Goal: Task Accomplishment & Management: Complete application form

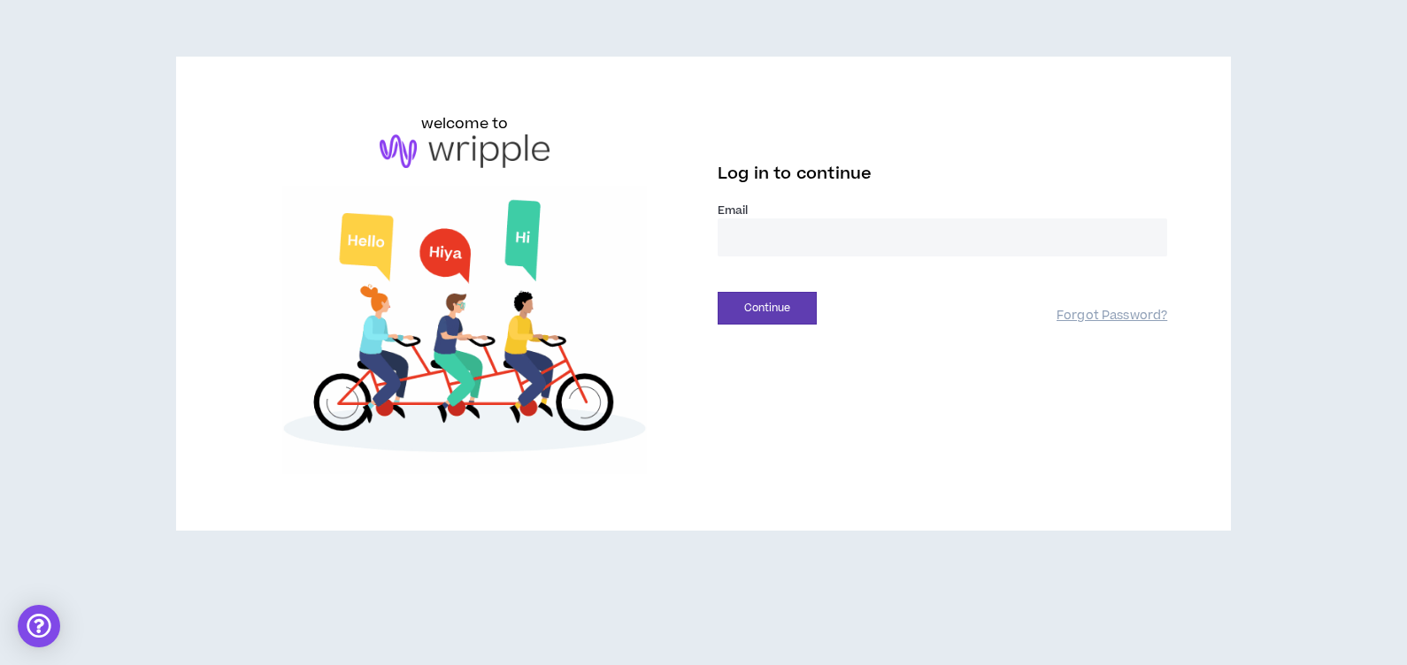
click at [776, 242] on input "email" at bounding box center [941, 238] width 449 height 38
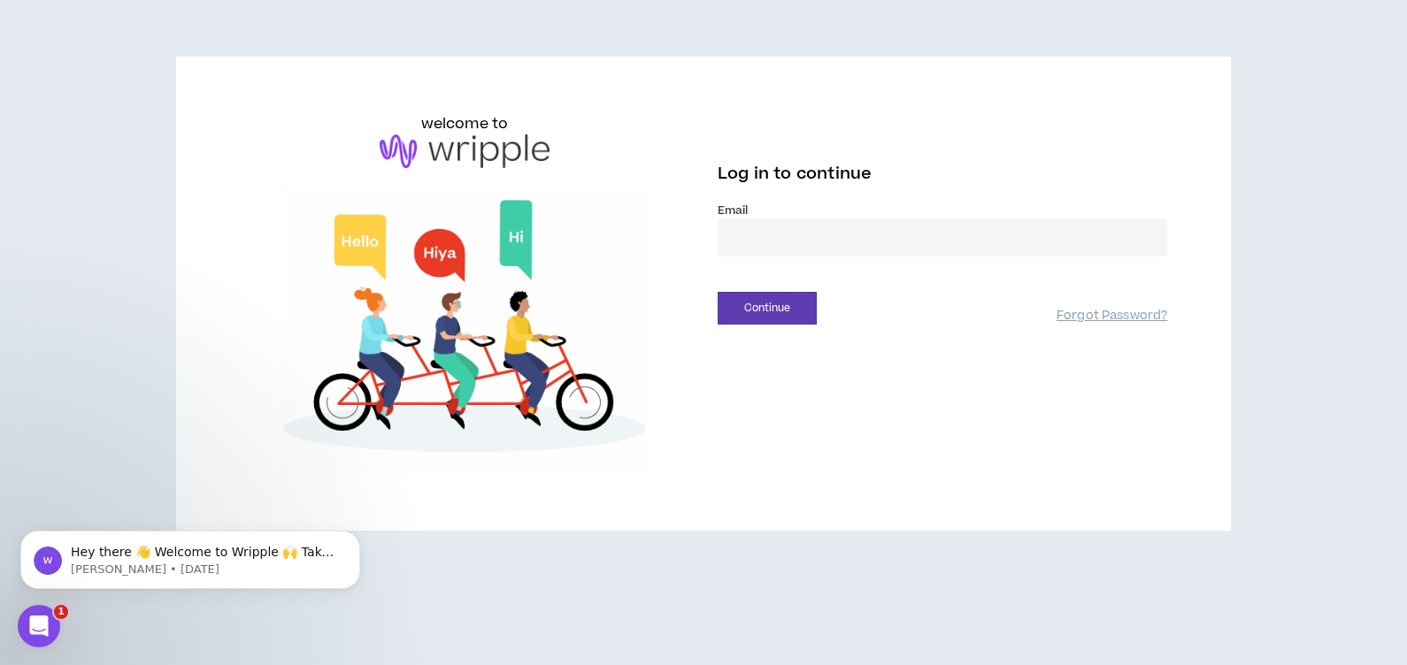
type input "**********"
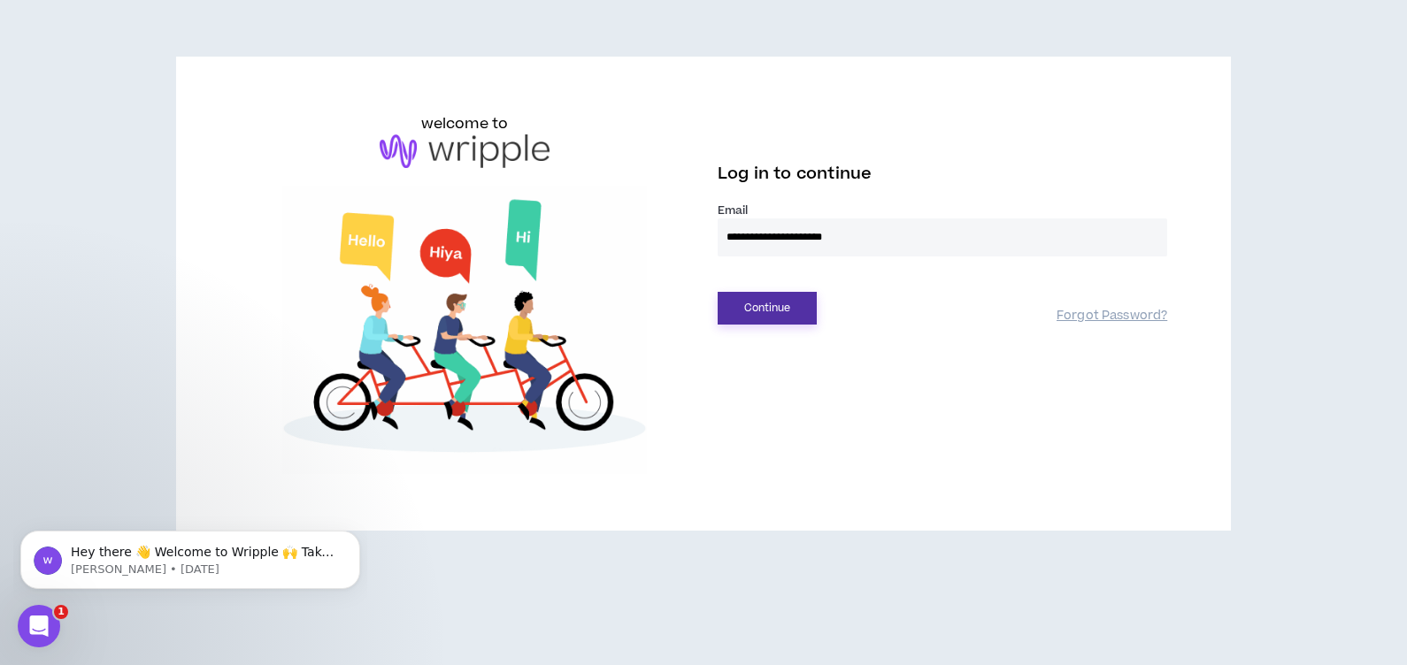
click at [748, 301] on button "Continue" at bounding box center [766, 308] width 99 height 33
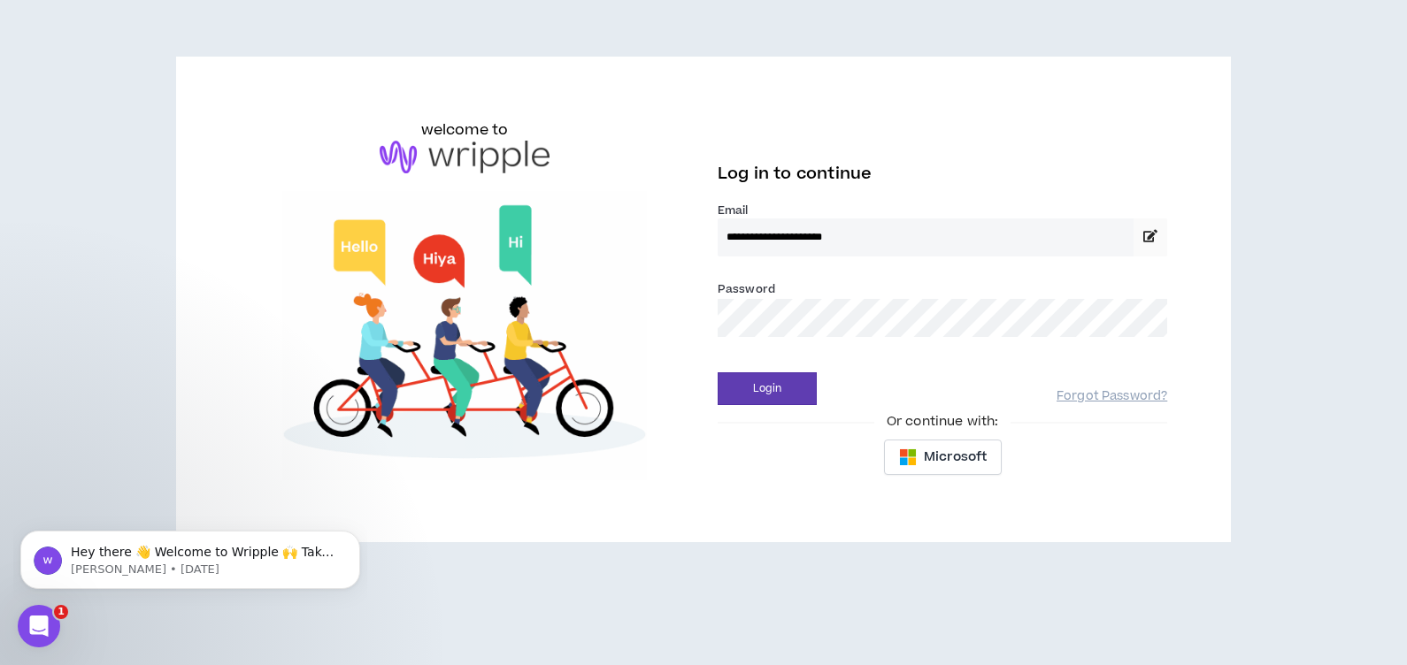
click at [933, 240] on input "**********" at bounding box center [925, 238] width 416 height 38
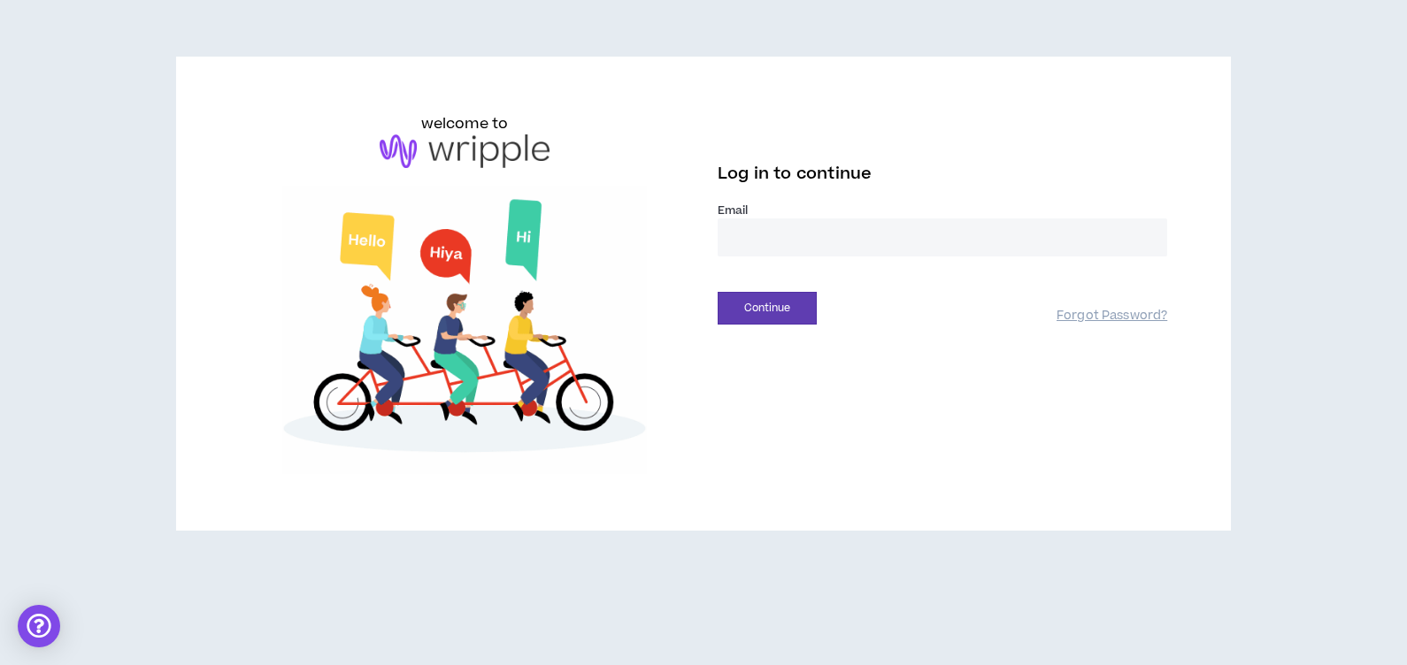
click at [861, 244] on input "email" at bounding box center [941, 238] width 449 height 38
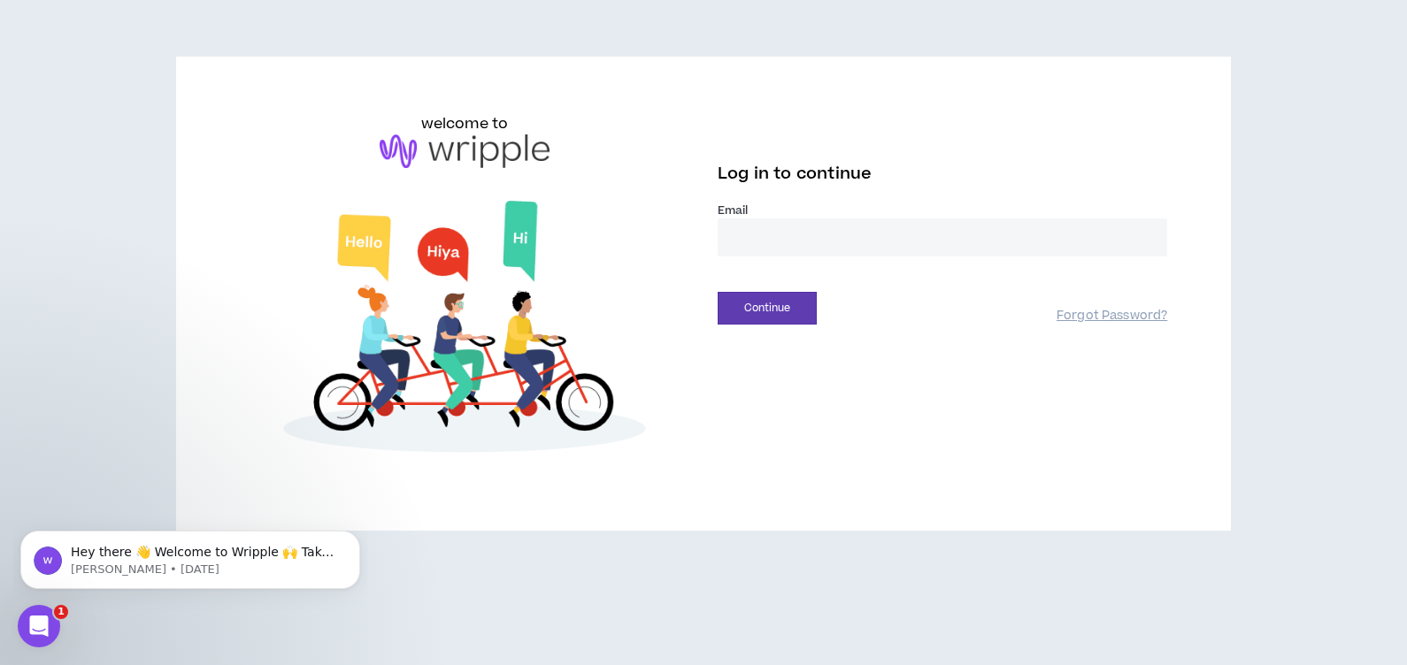
type input "**********"
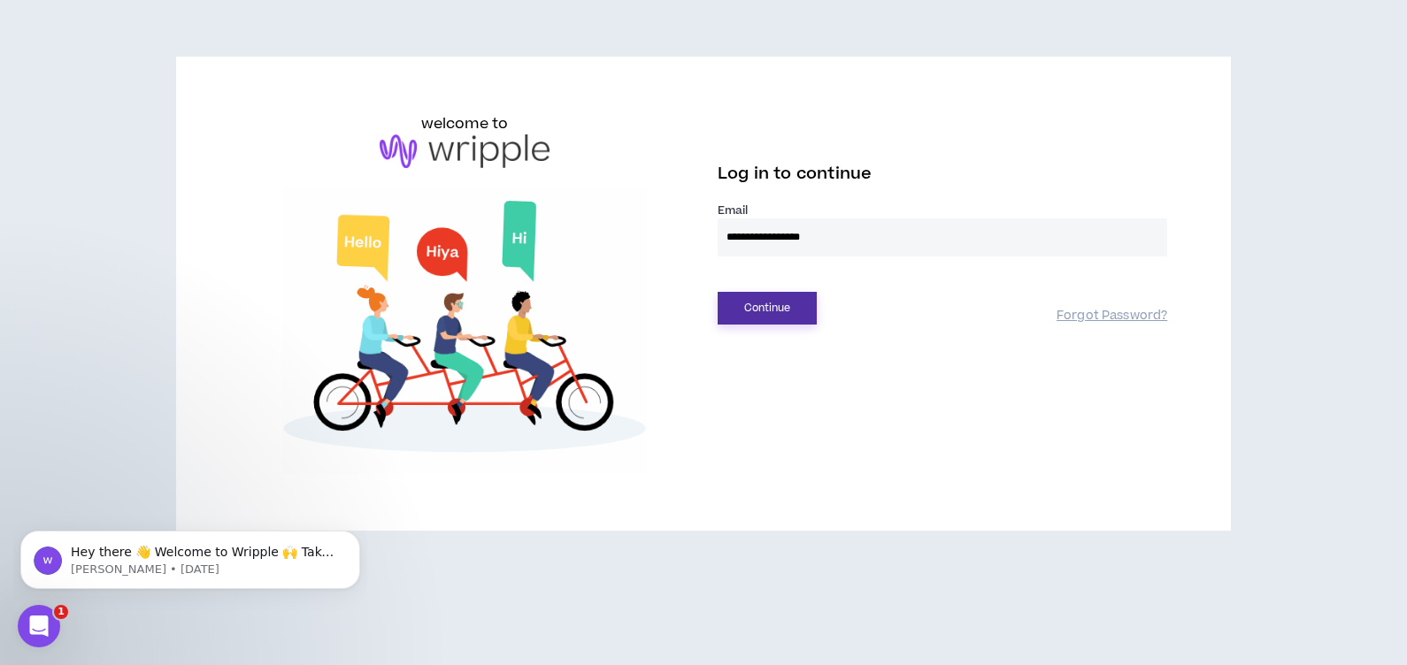
click at [794, 311] on button "Continue" at bounding box center [766, 308] width 99 height 33
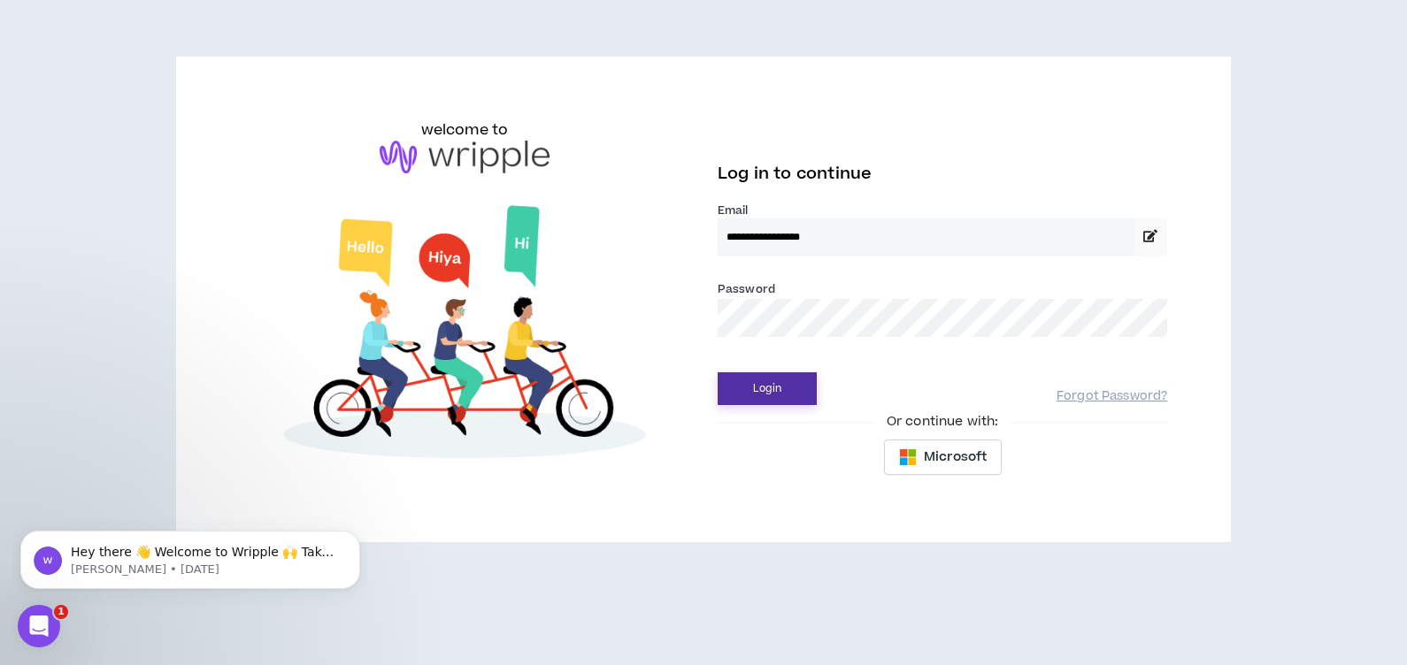
click at [730, 385] on button "Login" at bounding box center [766, 388] width 99 height 33
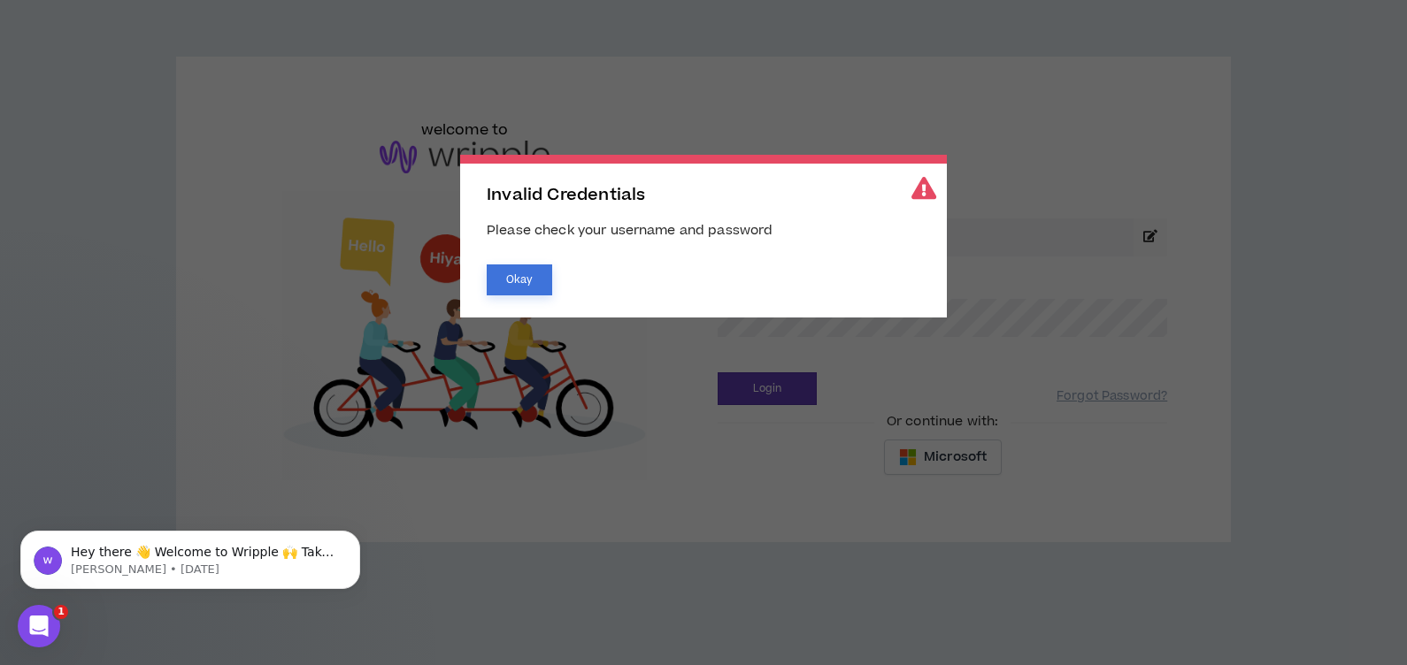
click at [489, 272] on button "Okay" at bounding box center [519, 280] width 65 height 31
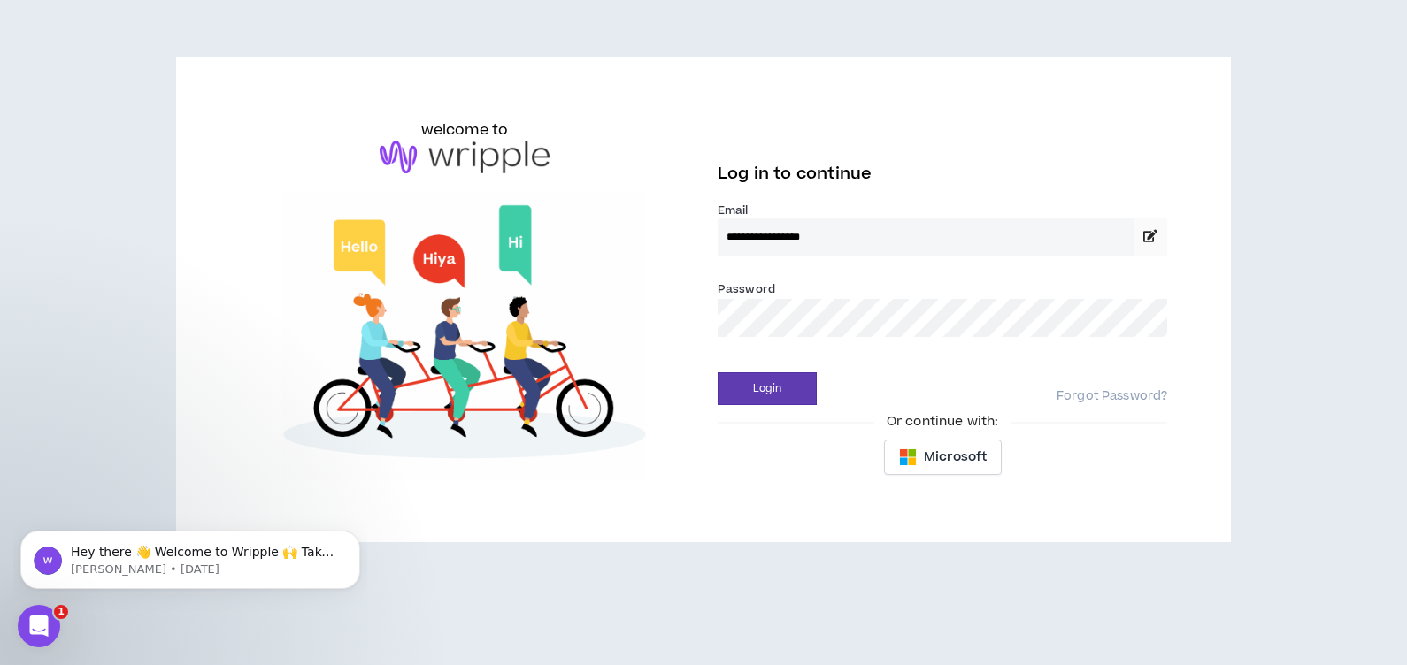
click at [903, 245] on input "**********" at bounding box center [925, 238] width 416 height 38
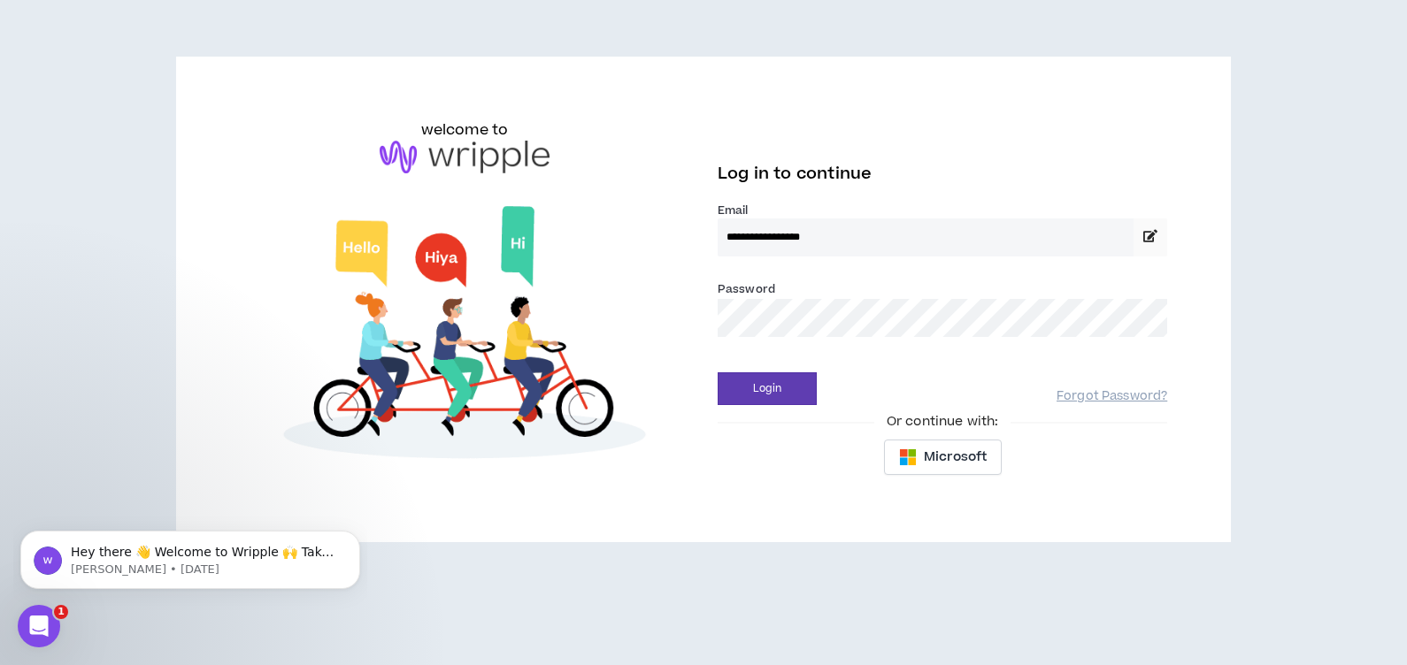
click at [871, 237] on input "**********" at bounding box center [925, 238] width 416 height 38
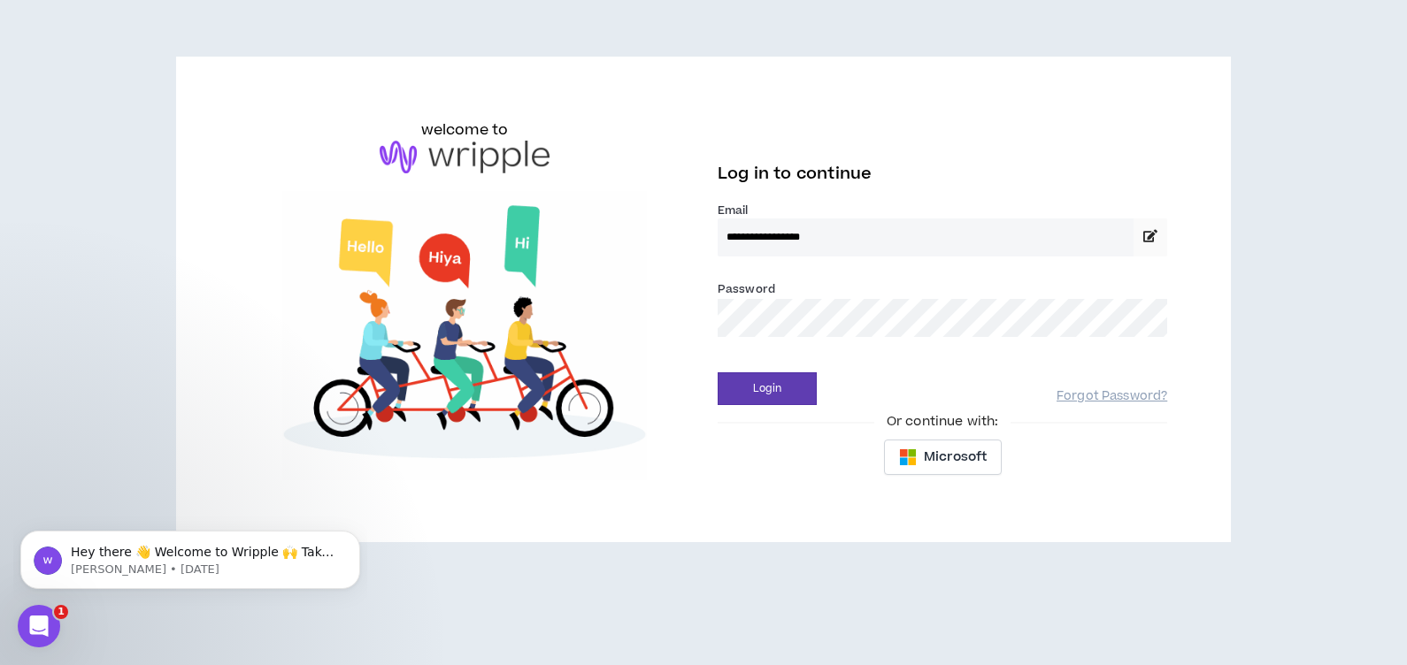
click at [844, 238] on input "**********" at bounding box center [925, 238] width 416 height 38
click at [786, 232] on input "**********" at bounding box center [925, 238] width 416 height 38
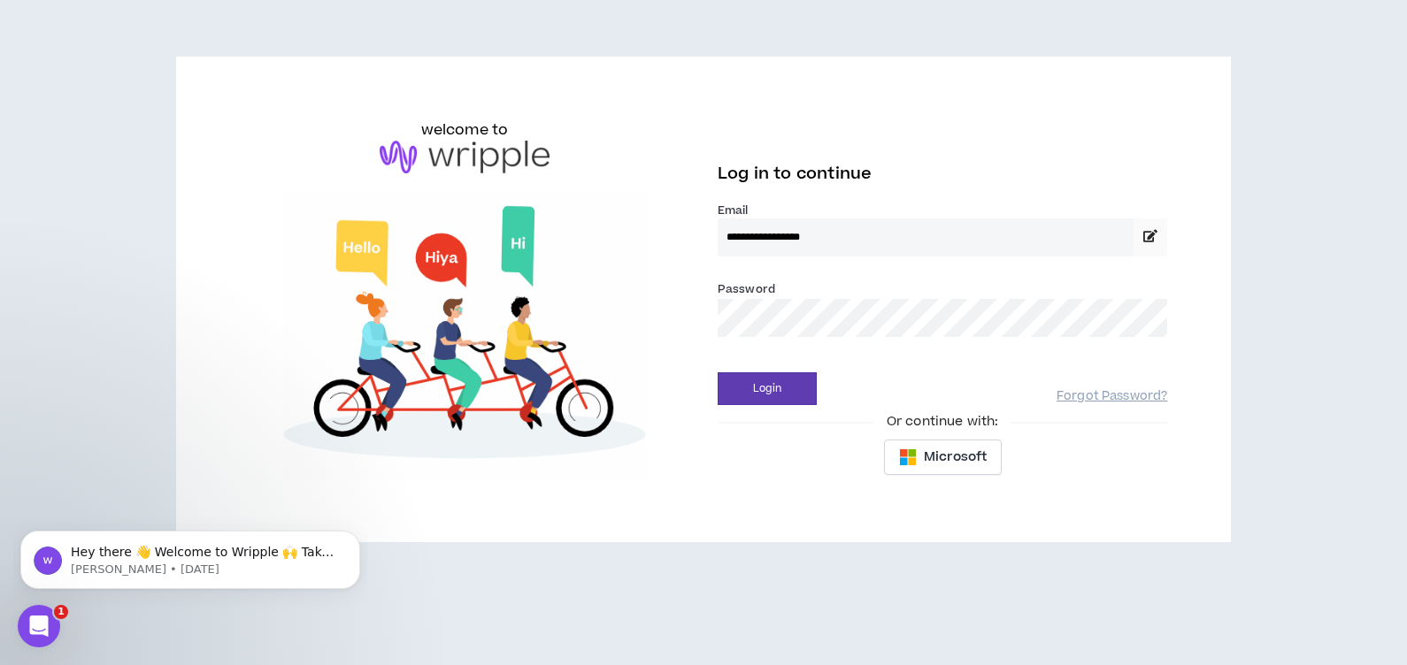
click at [1147, 239] on icon at bounding box center [1150, 236] width 14 height 12
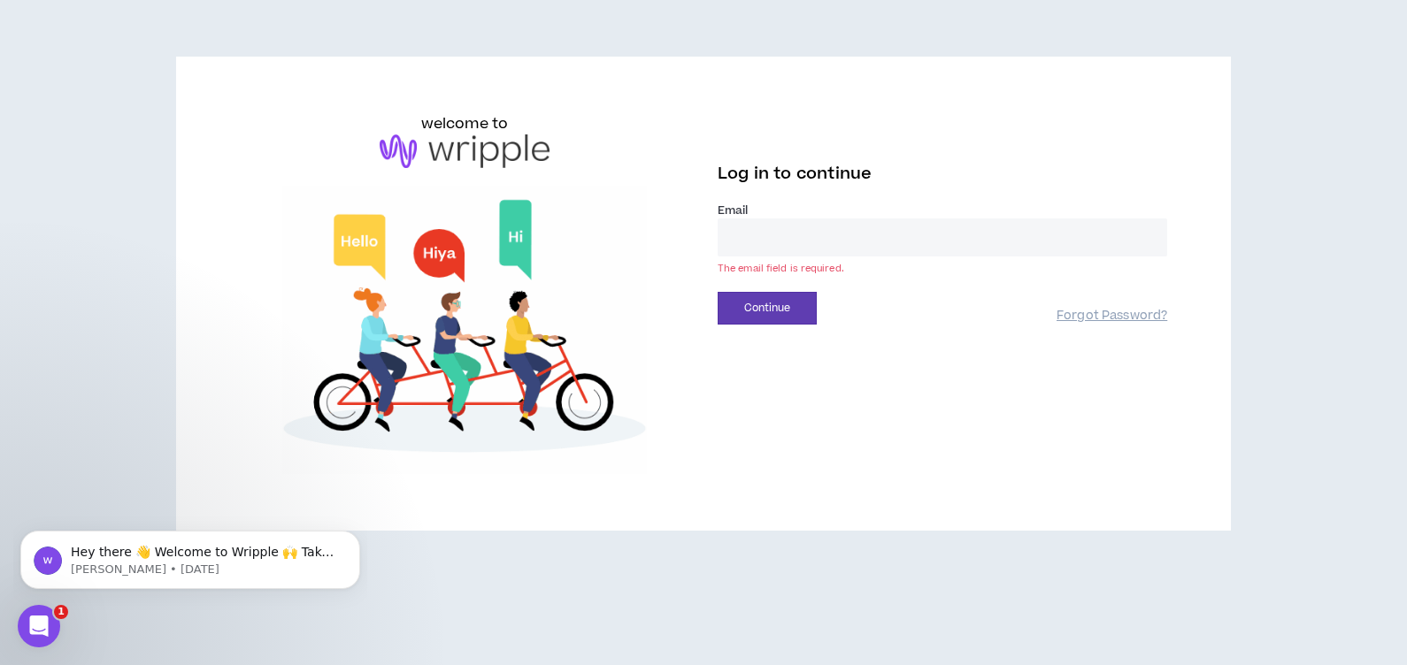
click at [821, 231] on input "email" at bounding box center [941, 238] width 449 height 38
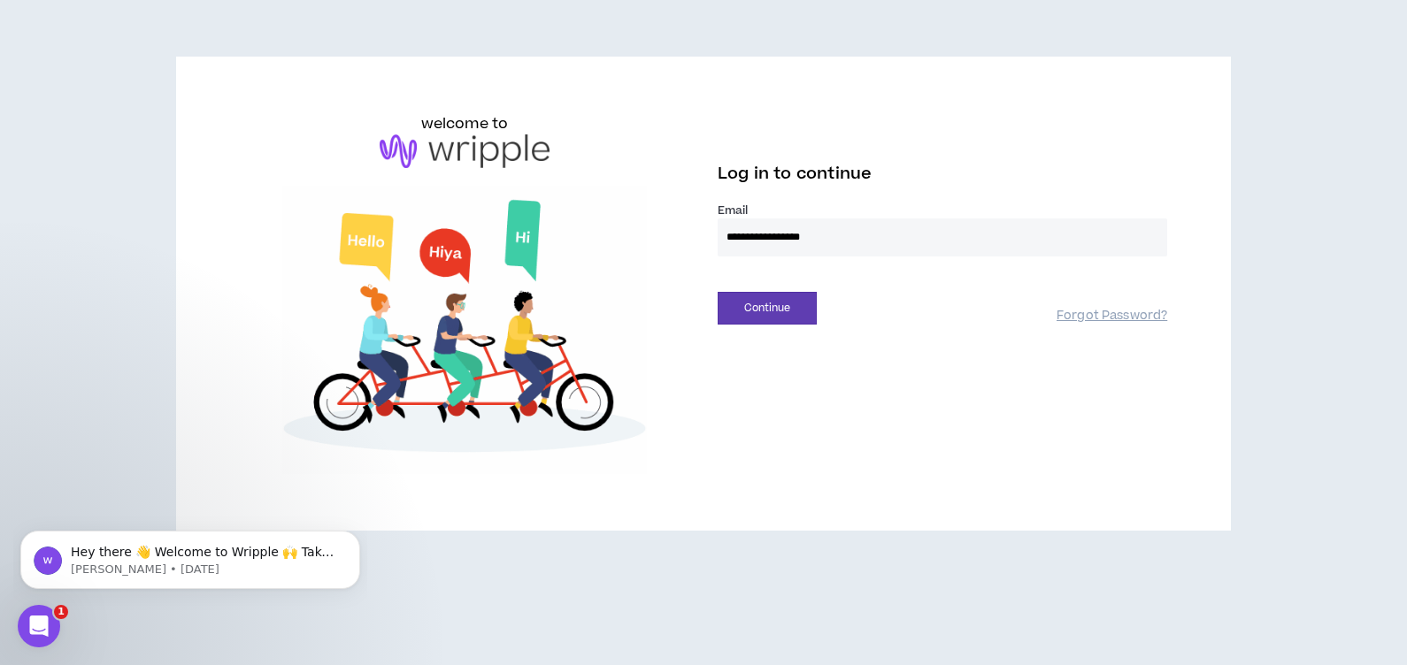
type input "**********"
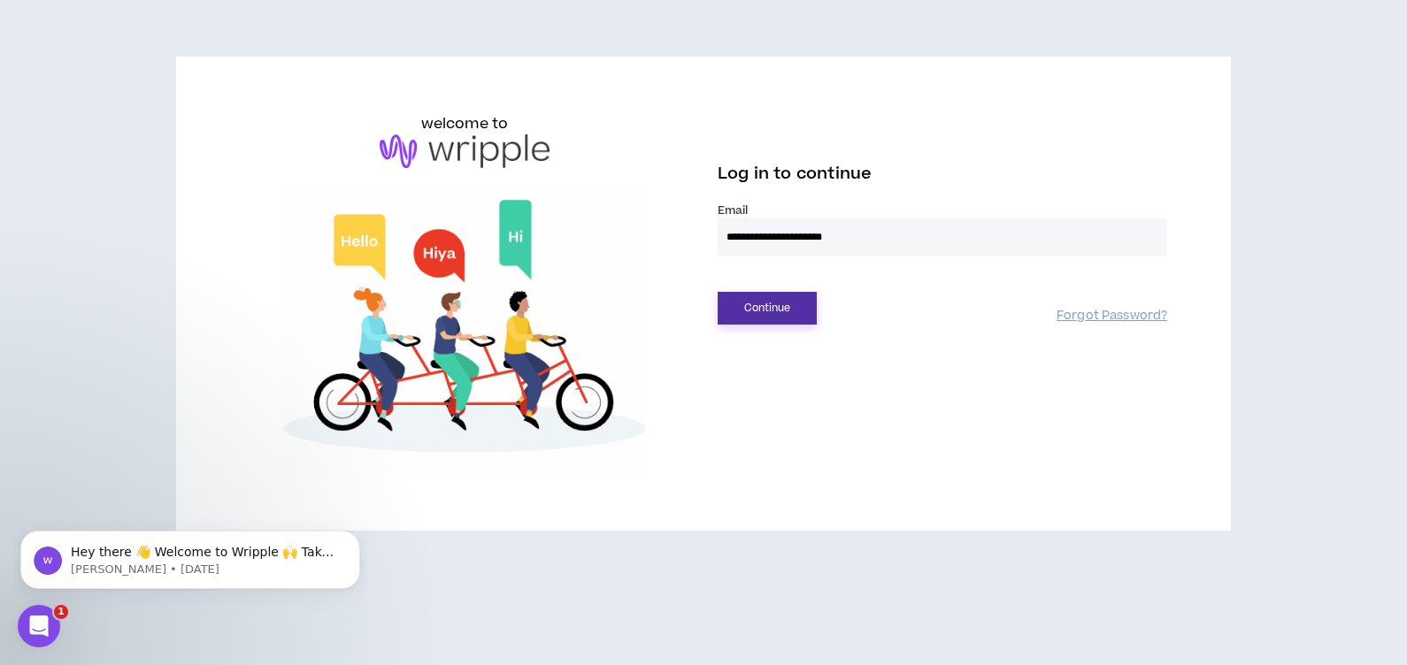
click at [788, 311] on button "Continue" at bounding box center [766, 308] width 99 height 33
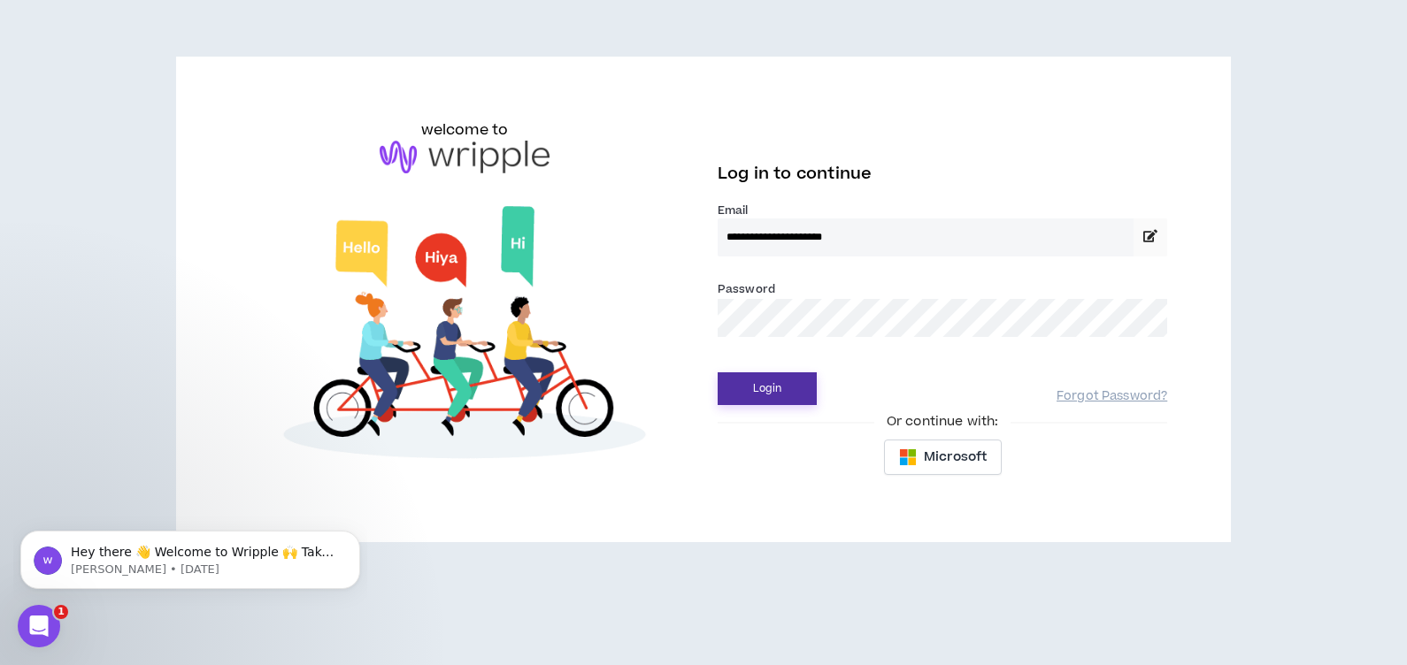
click at [786, 396] on button "Login" at bounding box center [766, 388] width 99 height 33
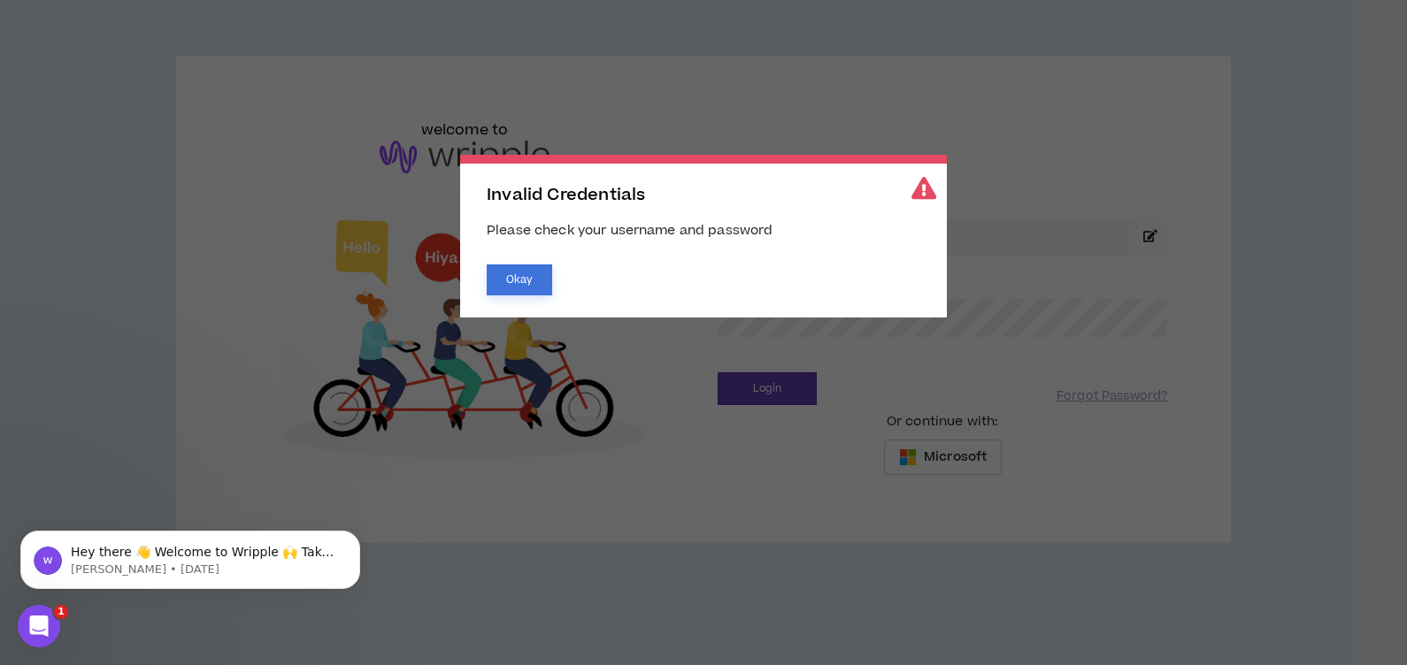
click at [520, 274] on button "Okay" at bounding box center [519, 280] width 65 height 31
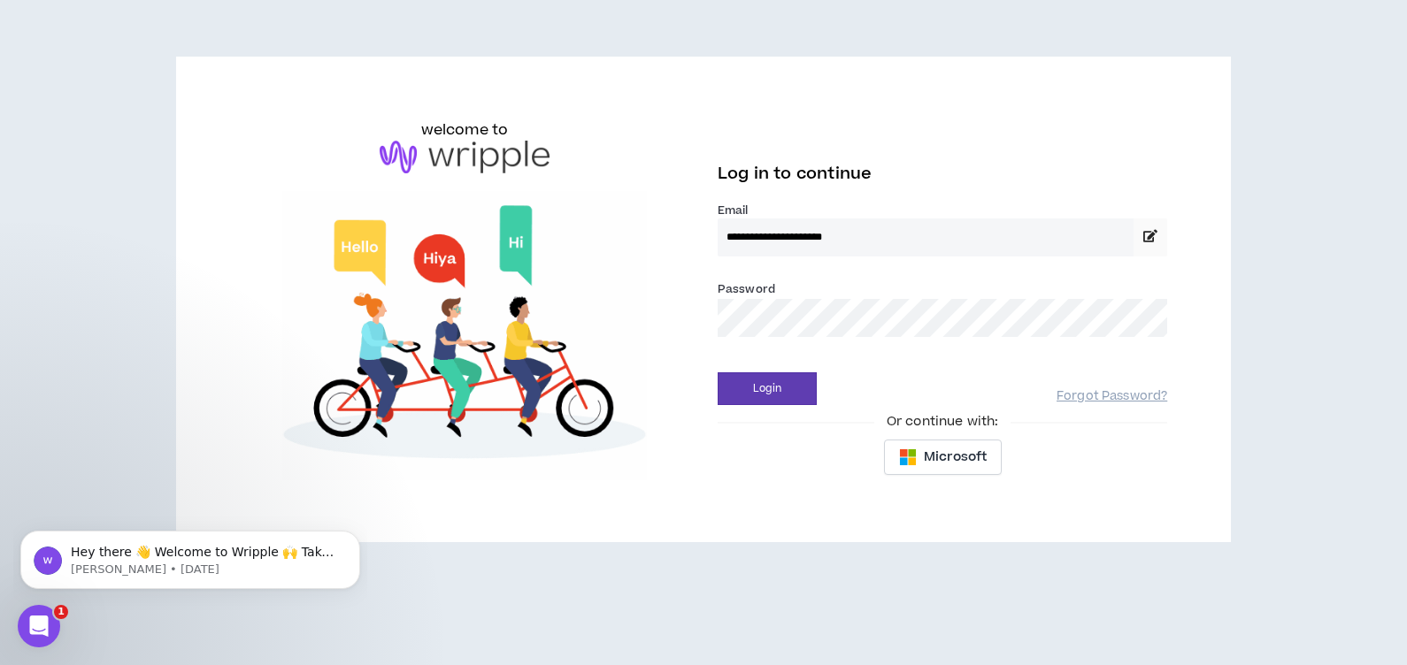
click at [1147, 236] on icon at bounding box center [1150, 236] width 14 height 12
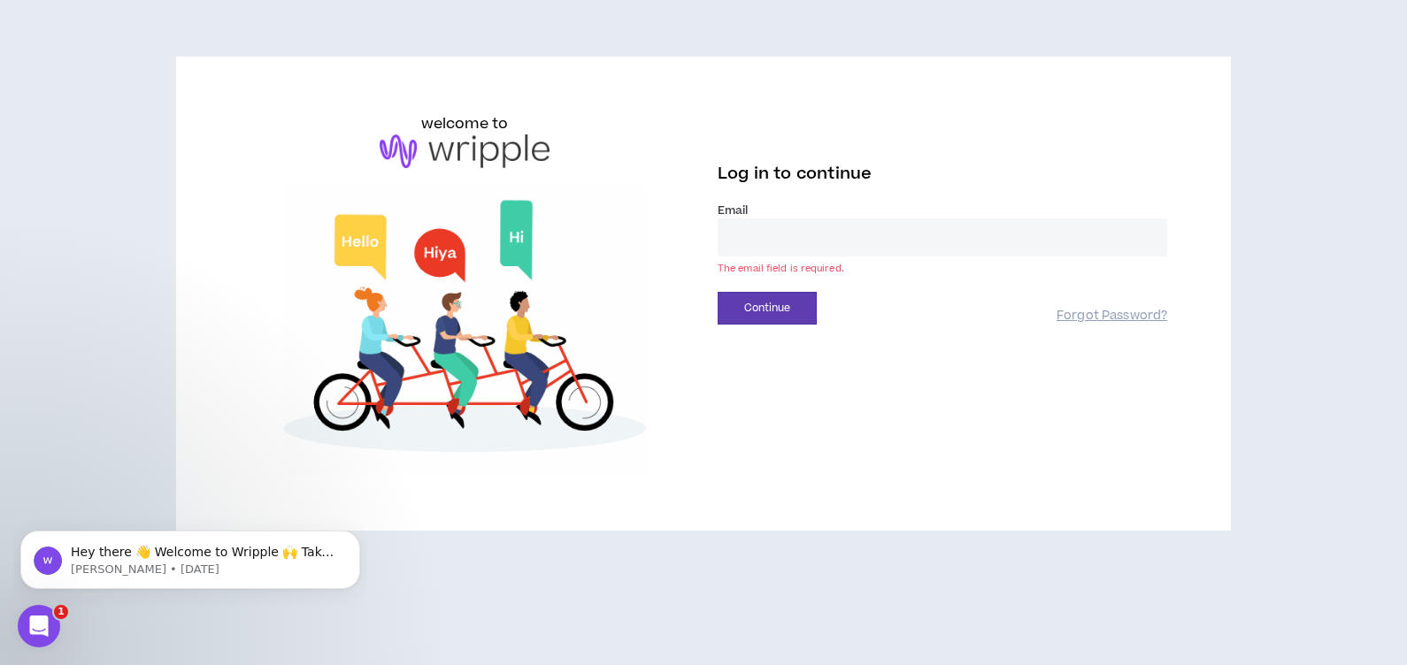
click at [892, 226] on input "email" at bounding box center [941, 238] width 449 height 38
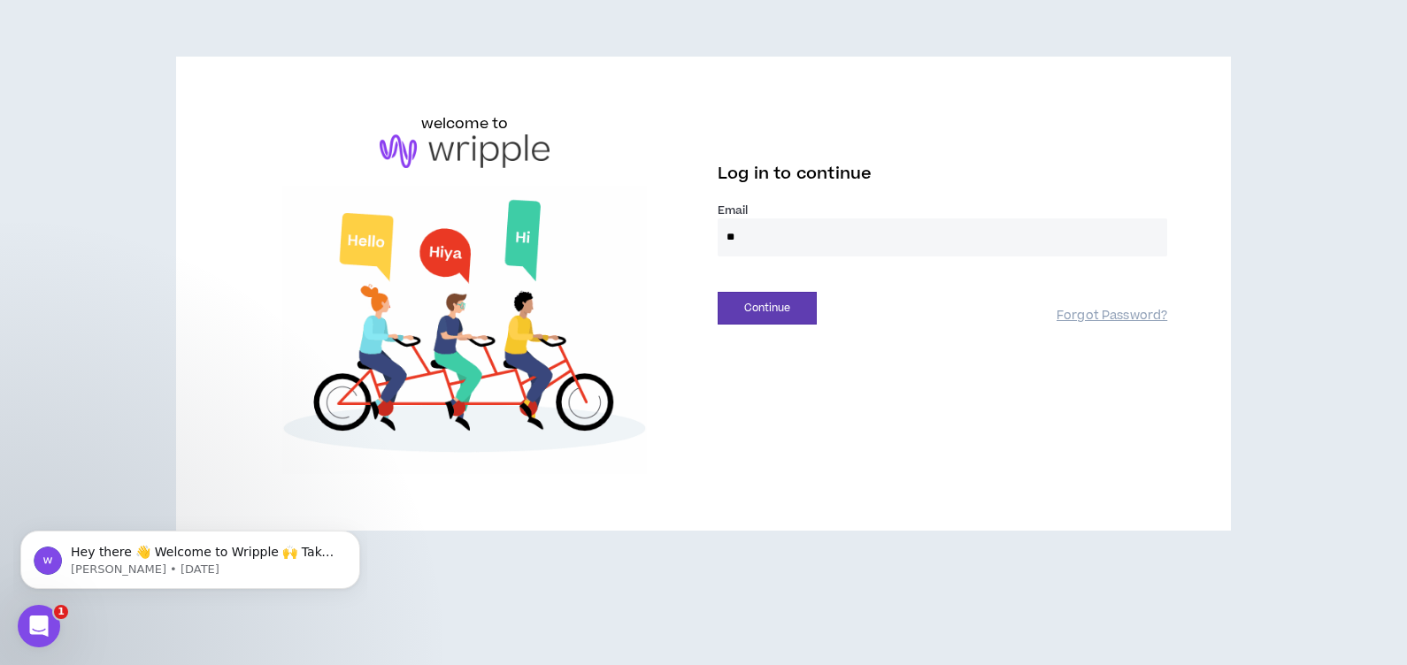
type input "*"
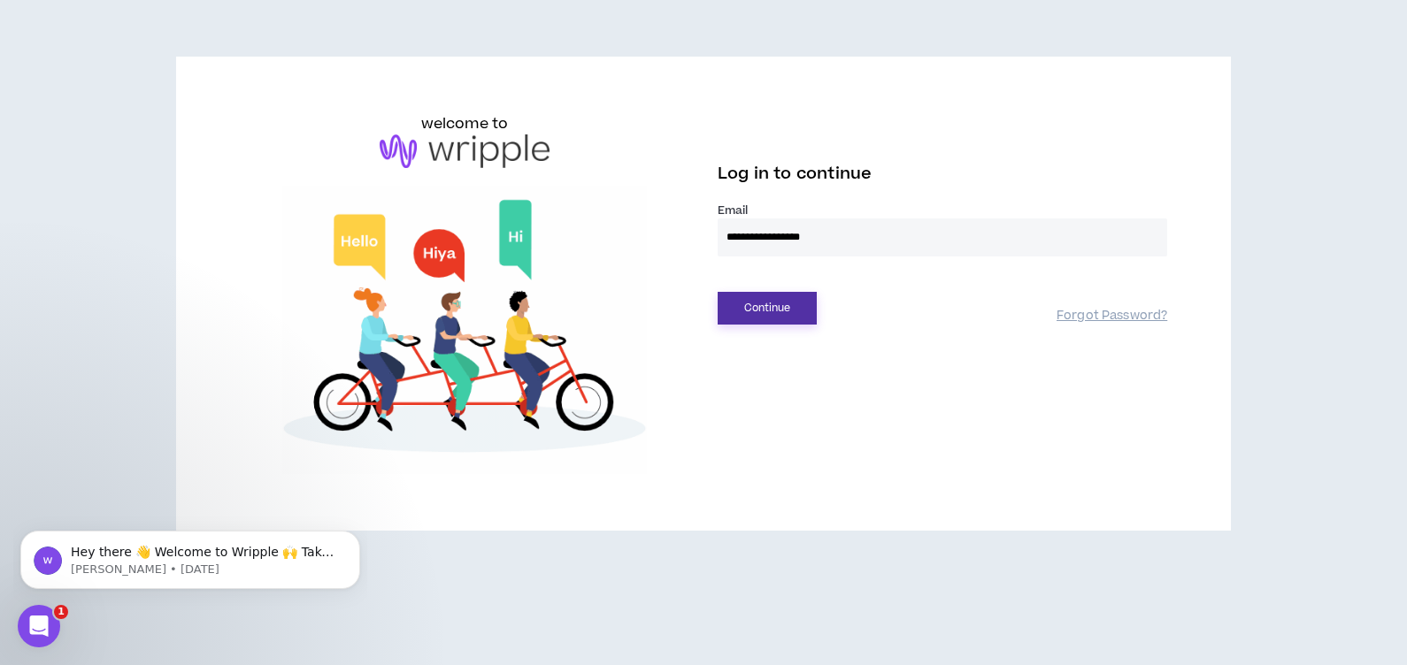
type input "**********"
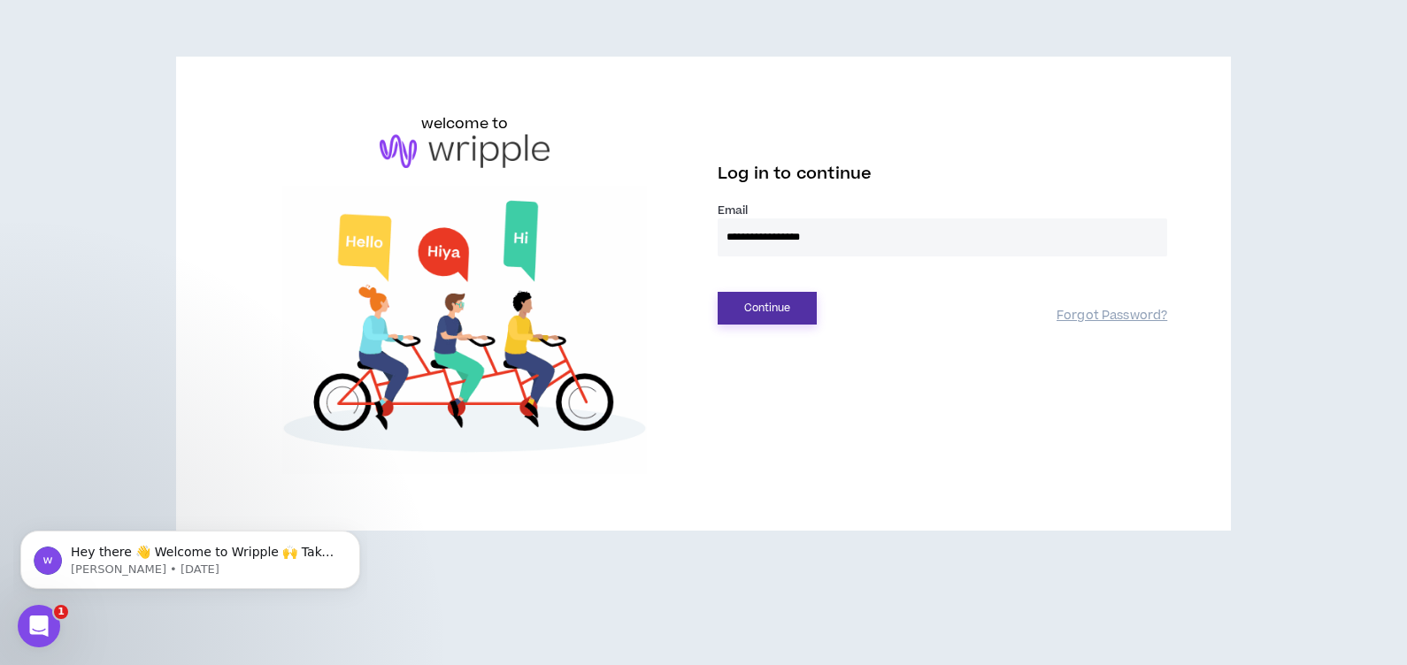
click at [748, 314] on button "Continue" at bounding box center [766, 308] width 99 height 33
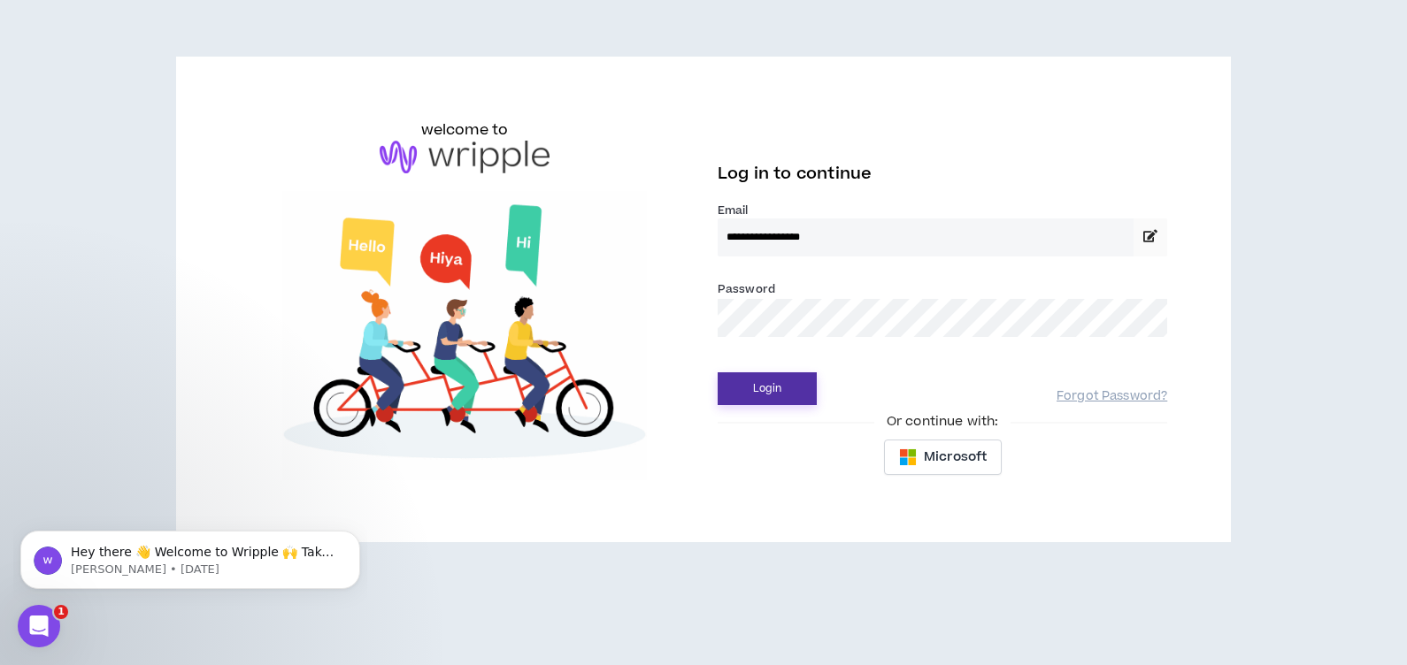
click at [749, 398] on button "Login" at bounding box center [766, 388] width 99 height 33
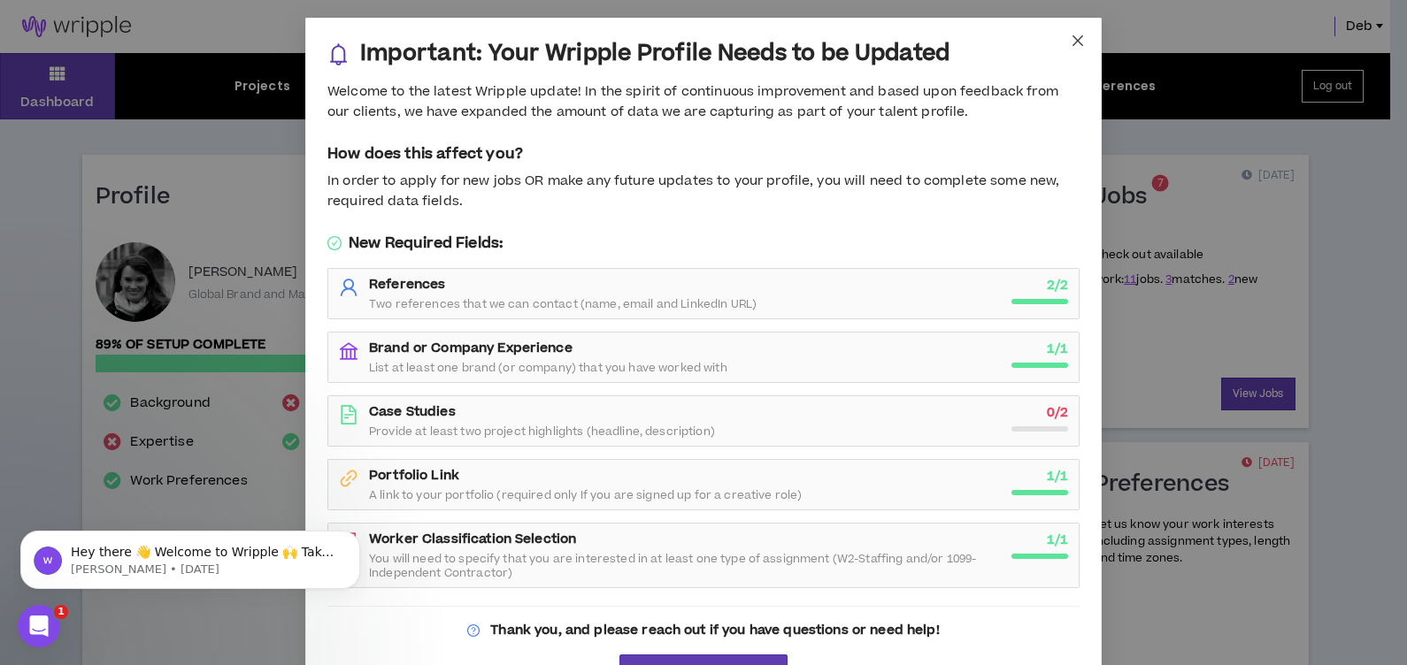
click at [1070, 35] on icon "close" at bounding box center [1077, 41] width 14 height 14
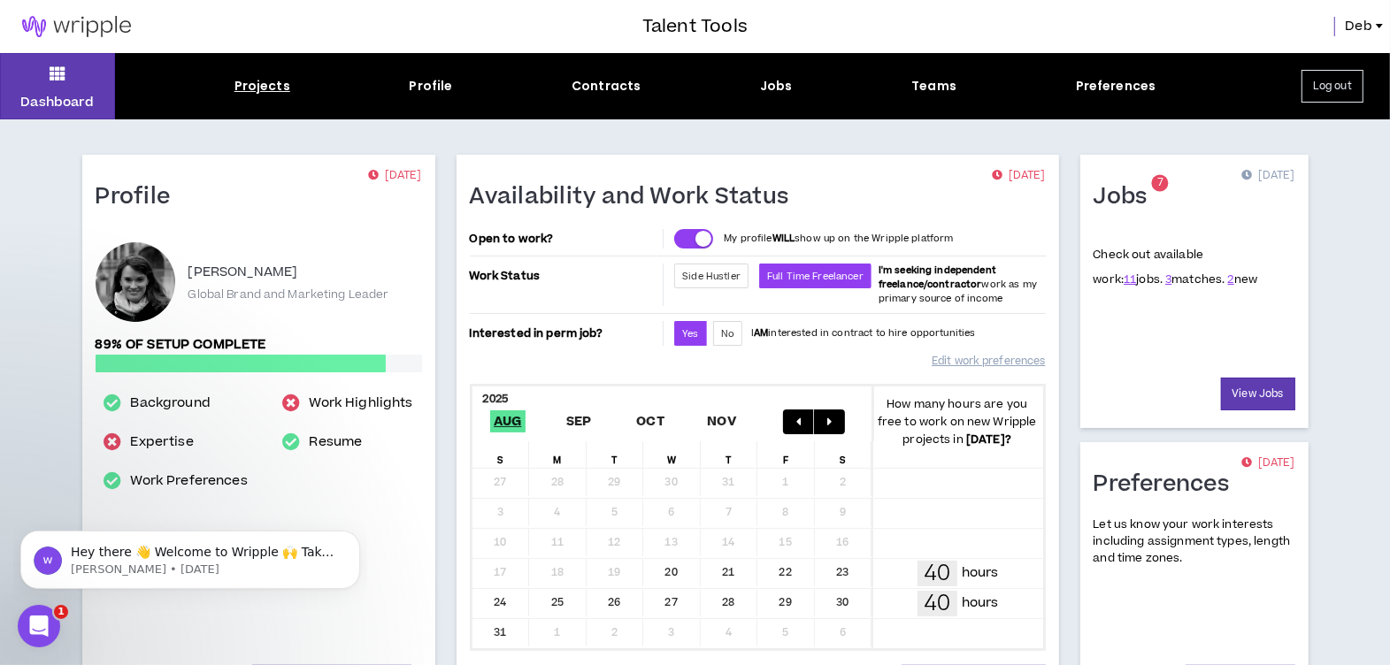
click at [267, 93] on div "Projects" at bounding box center [262, 86] width 56 height 19
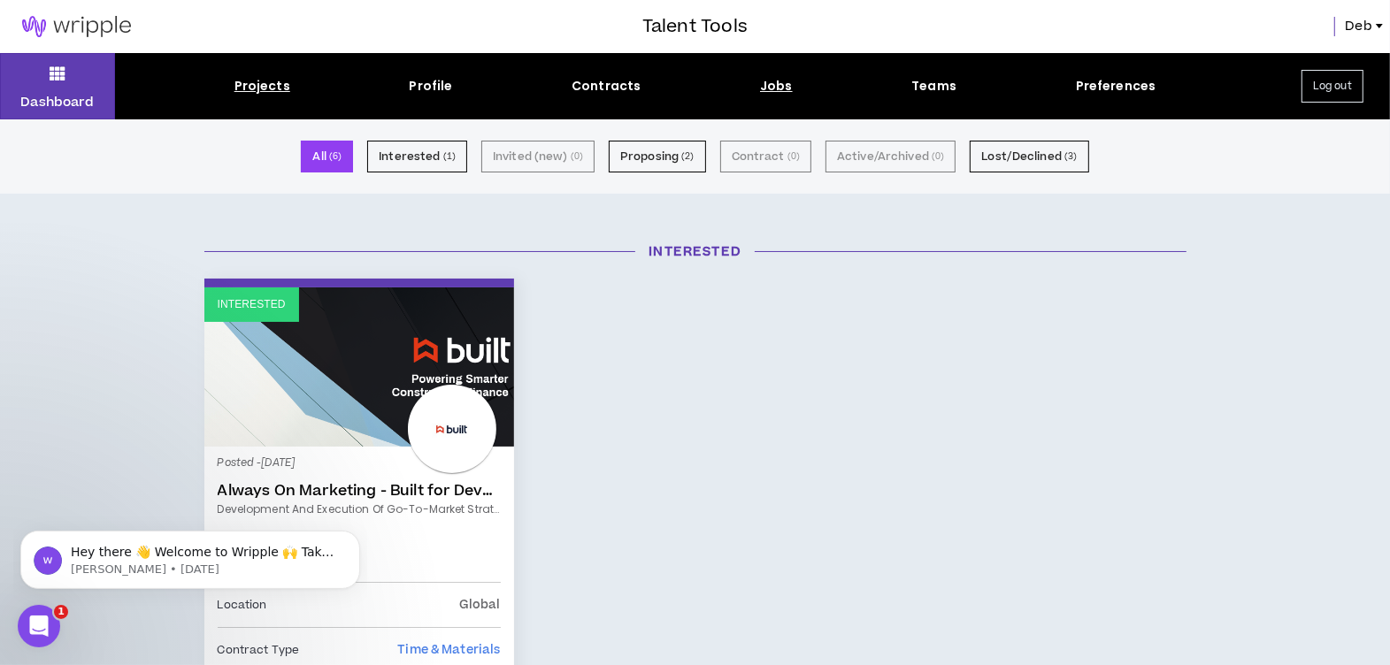
click at [784, 87] on div "Jobs" at bounding box center [776, 86] width 33 height 19
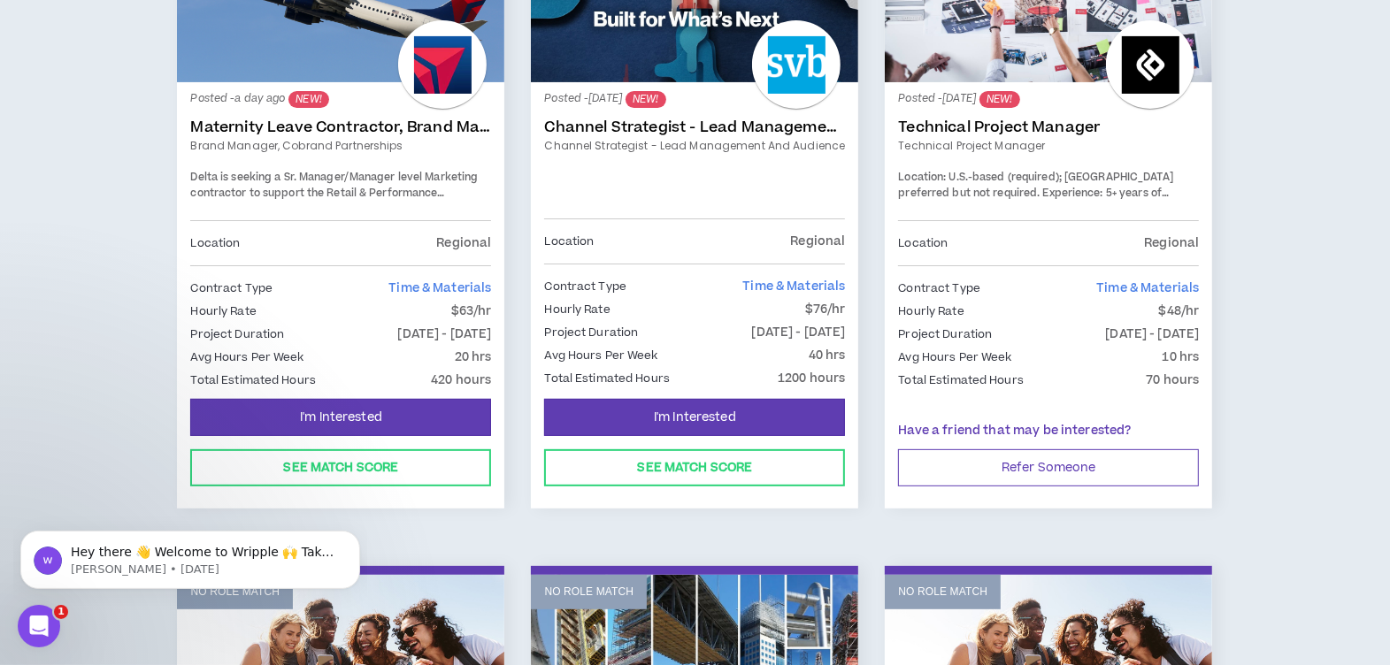
scroll to position [442, 0]
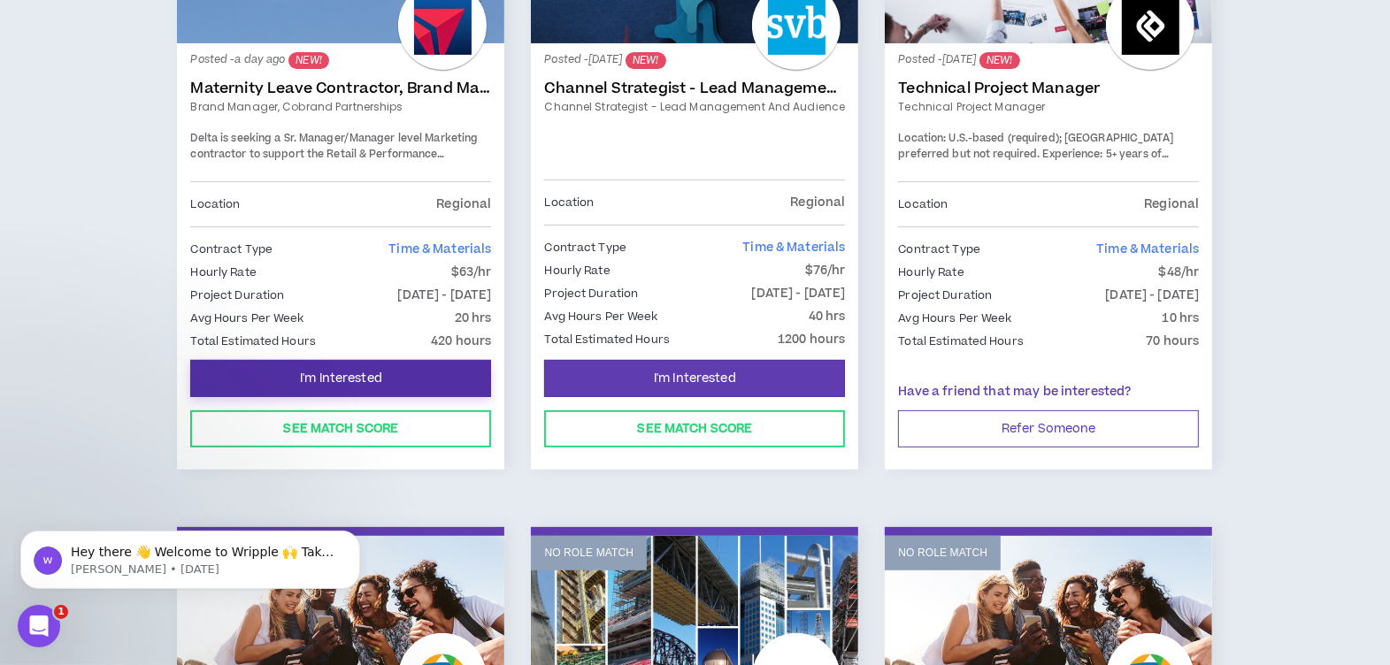
click at [385, 372] on button "I'm Interested" at bounding box center [340, 378] width 301 height 37
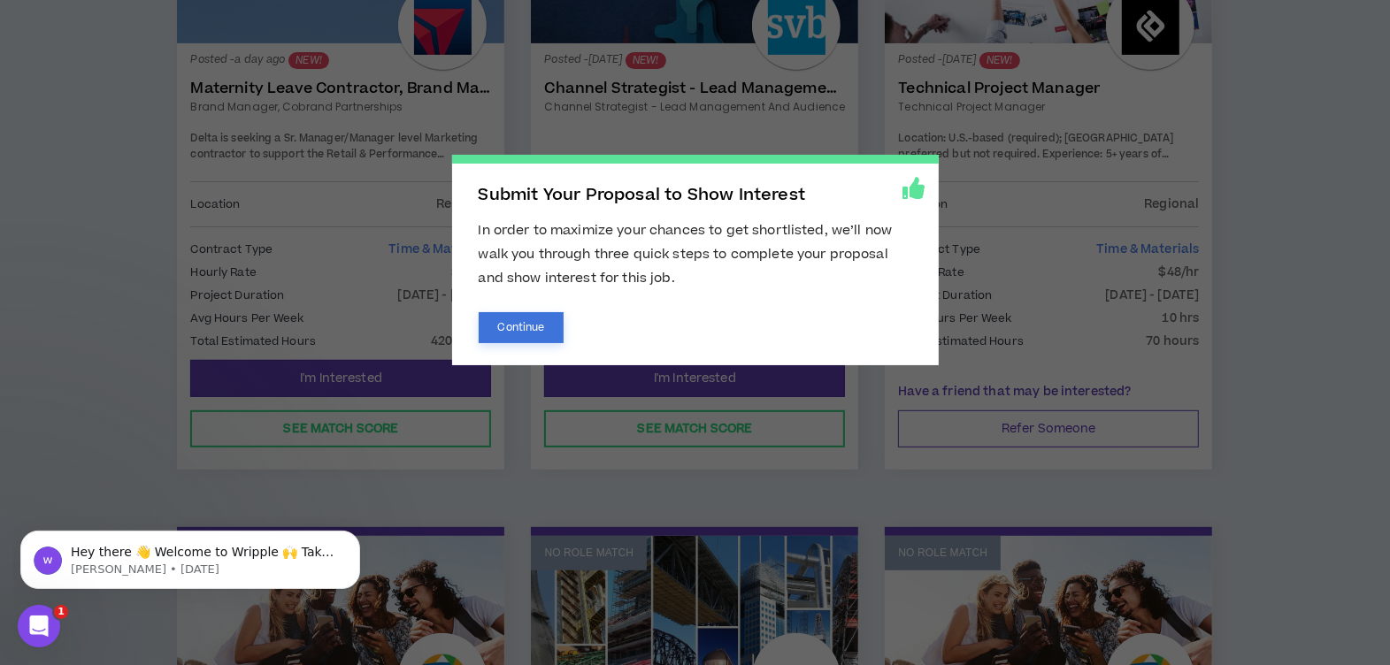
click at [516, 332] on button "Continue" at bounding box center [522, 327] width 86 height 31
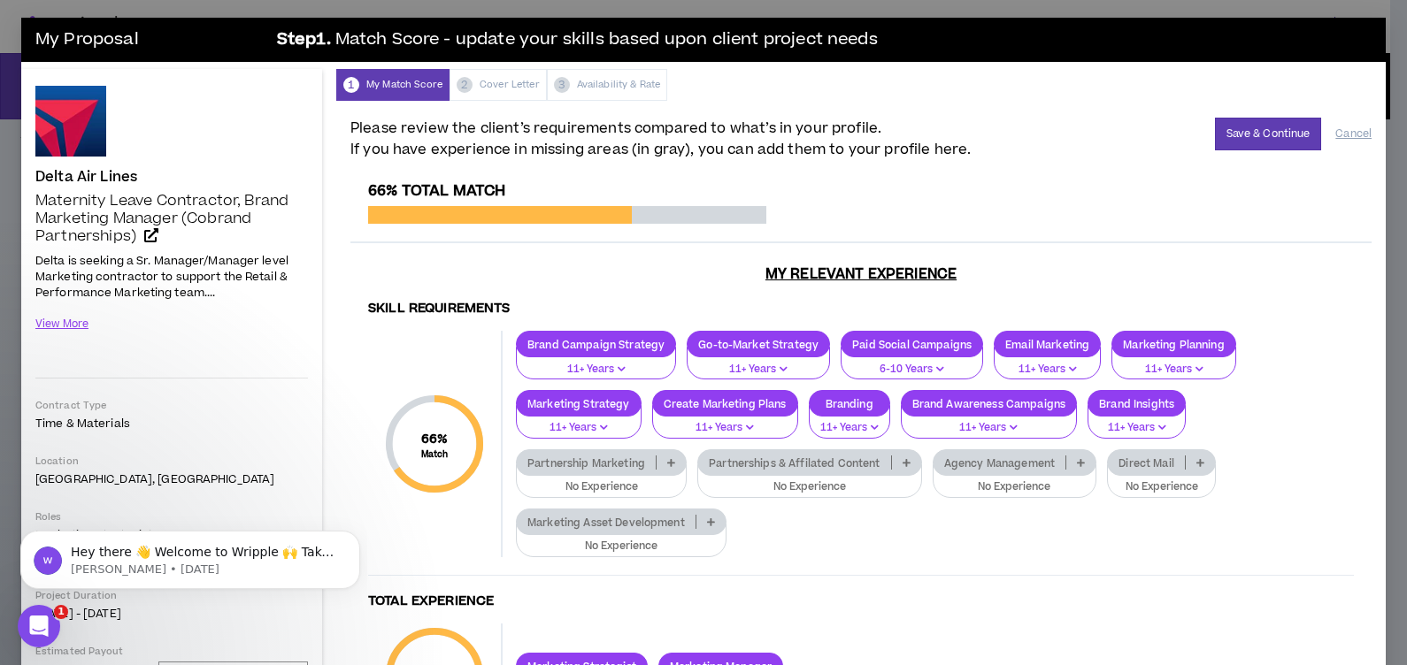
click at [625, 465] on p "Partnership Marketing" at bounding box center [586, 462] width 139 height 13
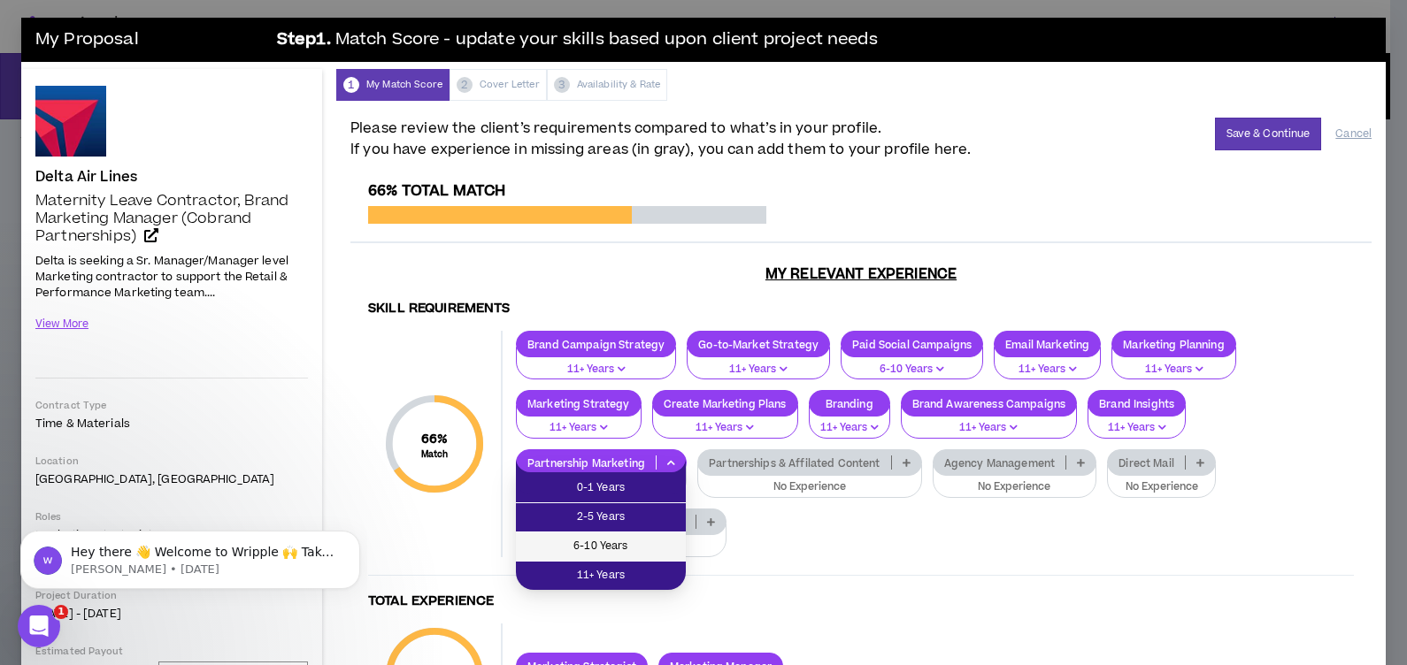
click at [613, 540] on span "6-10 Years" at bounding box center [600, 546] width 149 height 19
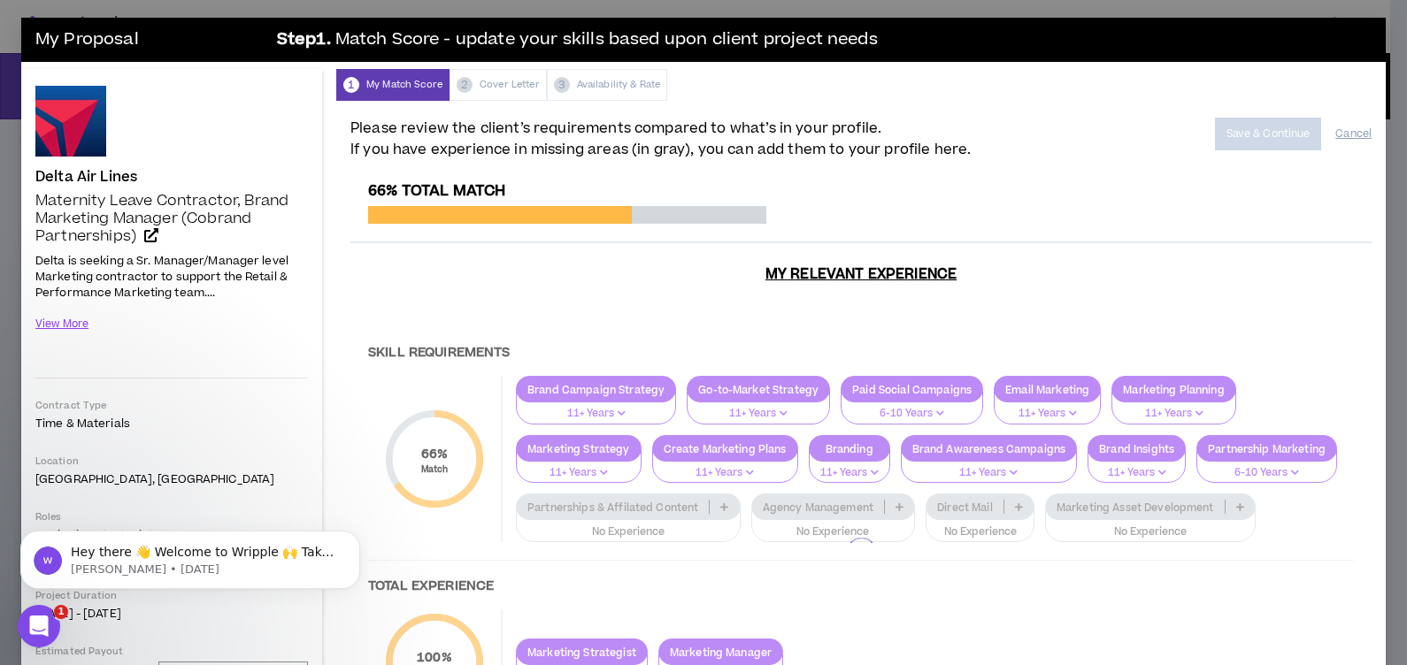
click at [797, 460] on div at bounding box center [860, 553] width 1021 height 742
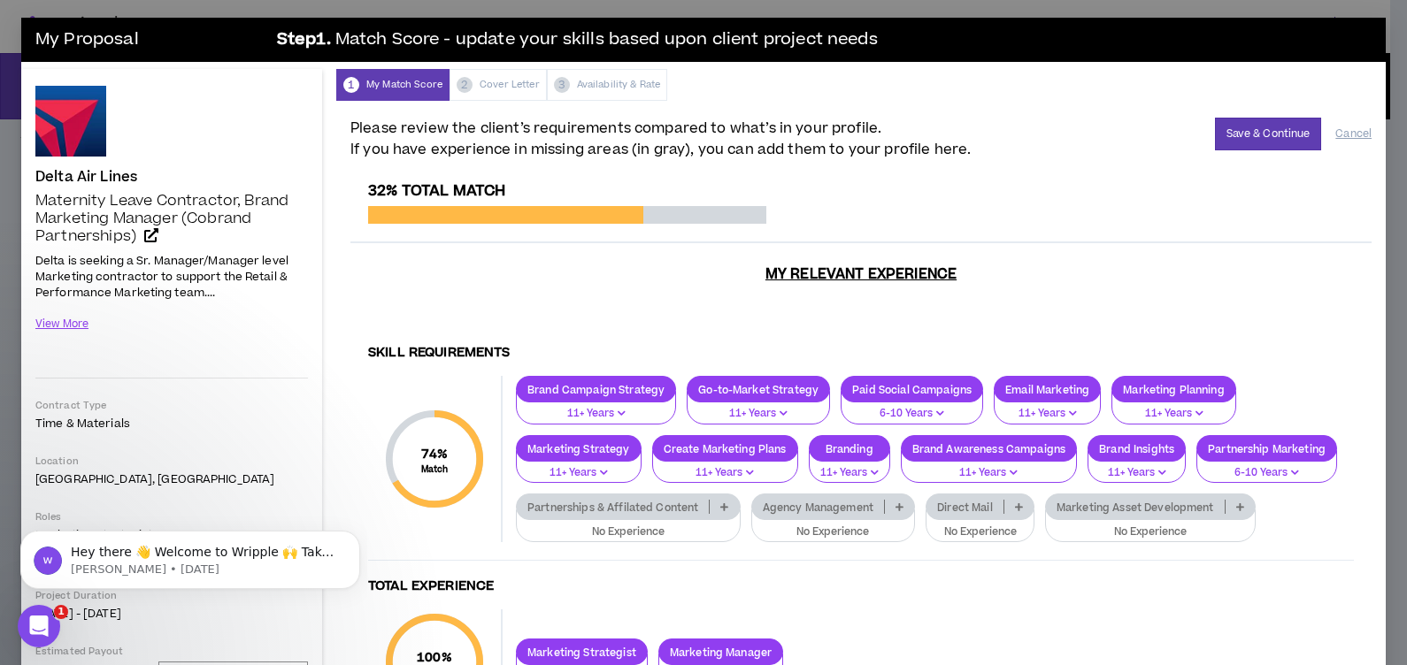
click at [709, 501] on p "Partnerships & Affilated Content" at bounding box center [613, 507] width 192 height 13
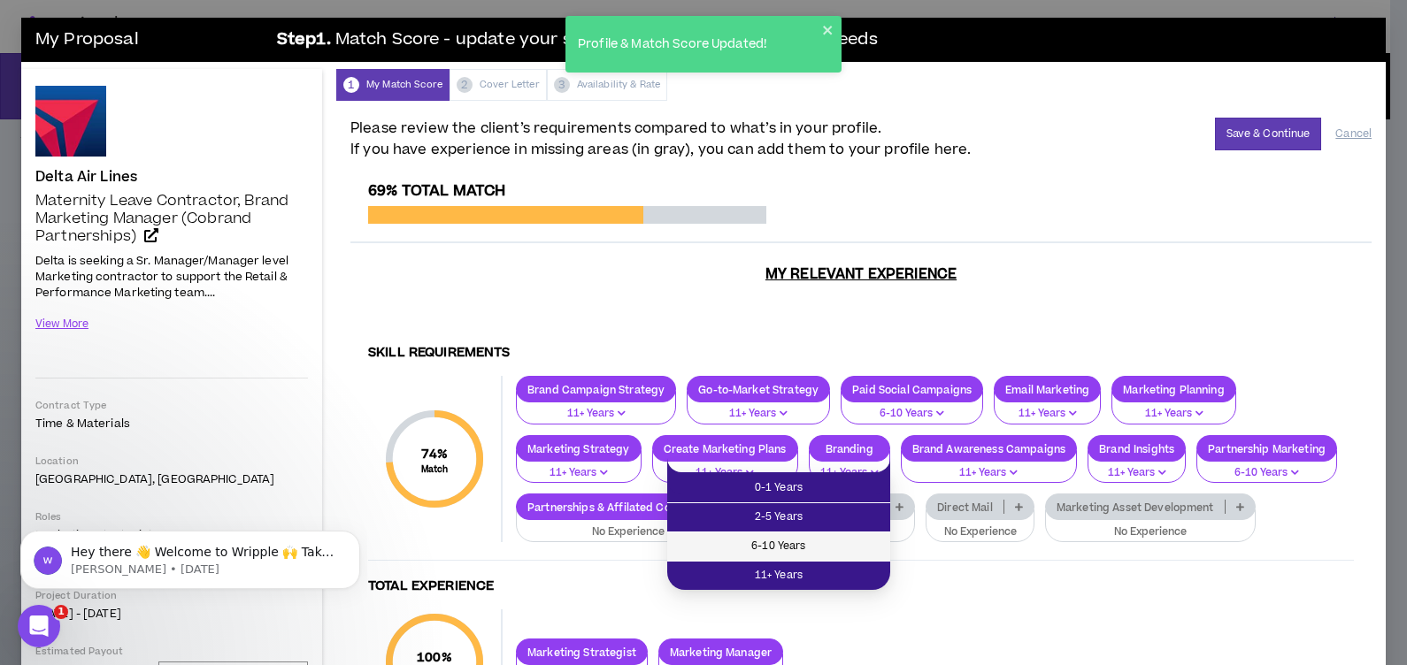
click at [796, 540] on span "6-10 Years" at bounding box center [779, 546] width 202 height 19
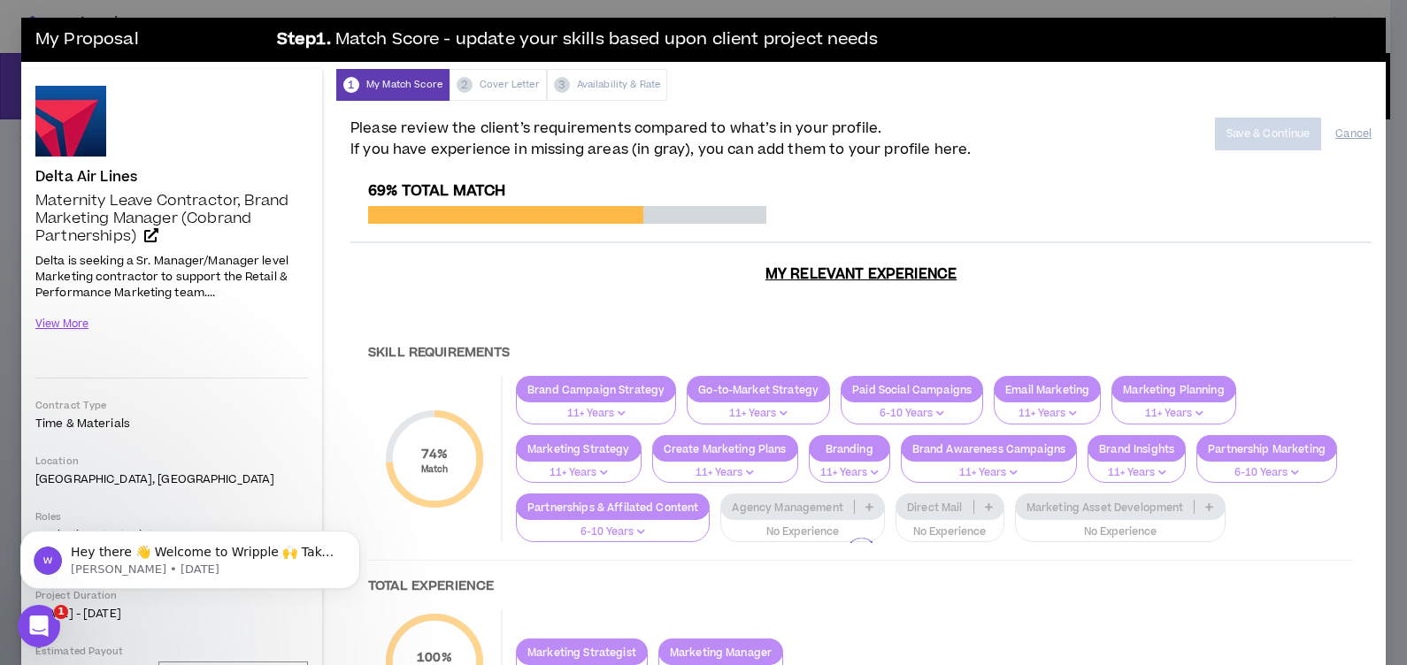
click at [936, 464] on div at bounding box center [860, 553] width 1021 height 742
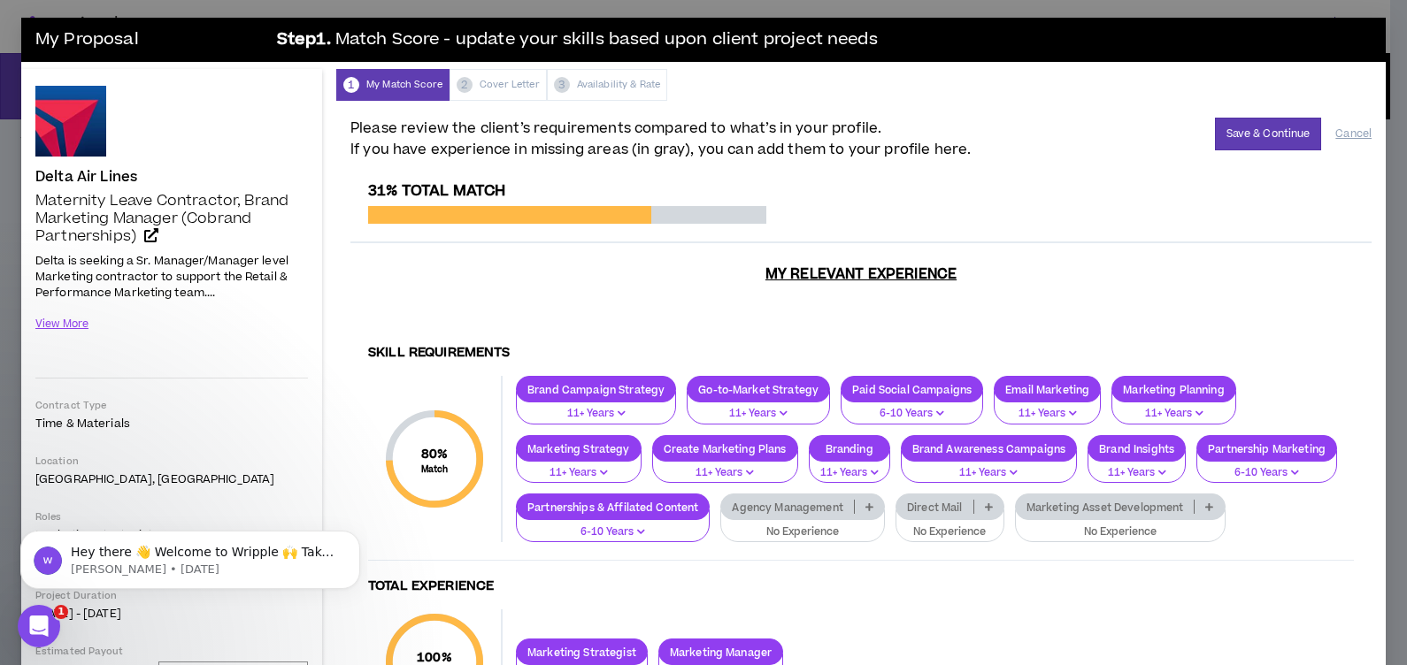
click at [1016, 514] on p "Marketing Asset Development" at bounding box center [1105, 507] width 179 height 13
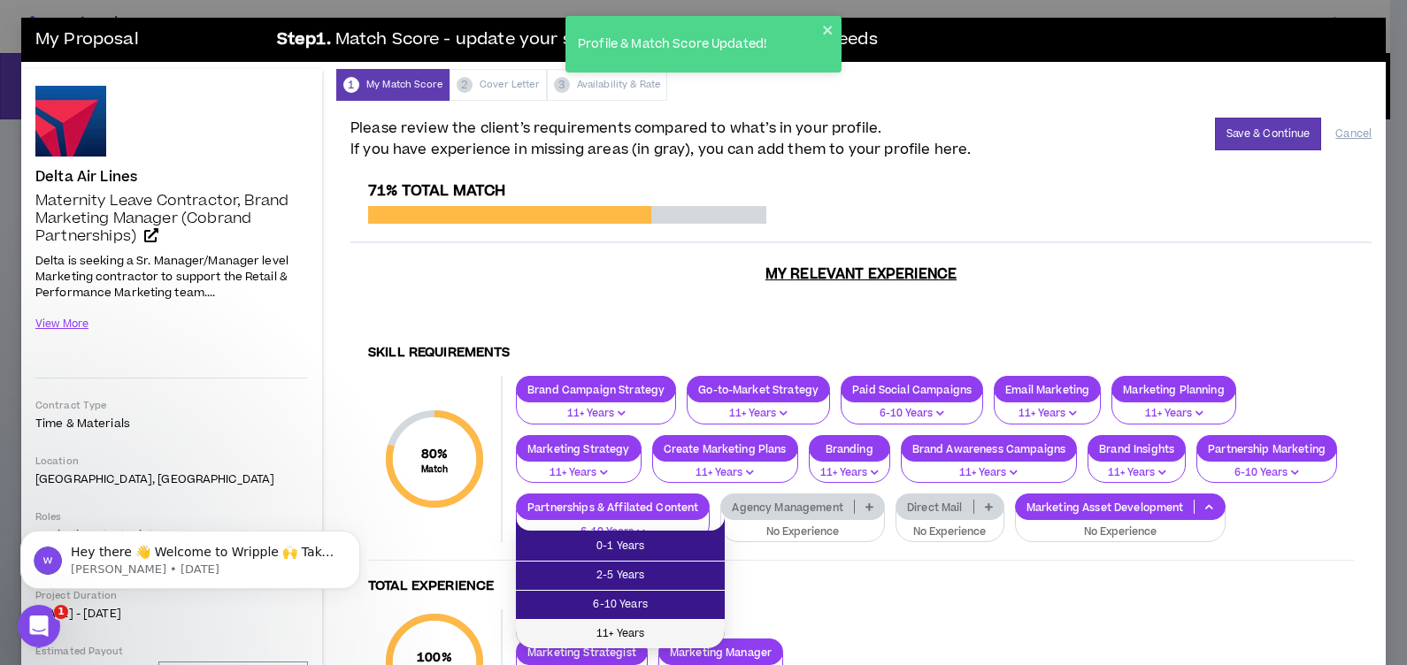
click at [642, 633] on span "11+ Years" at bounding box center [620, 634] width 188 height 19
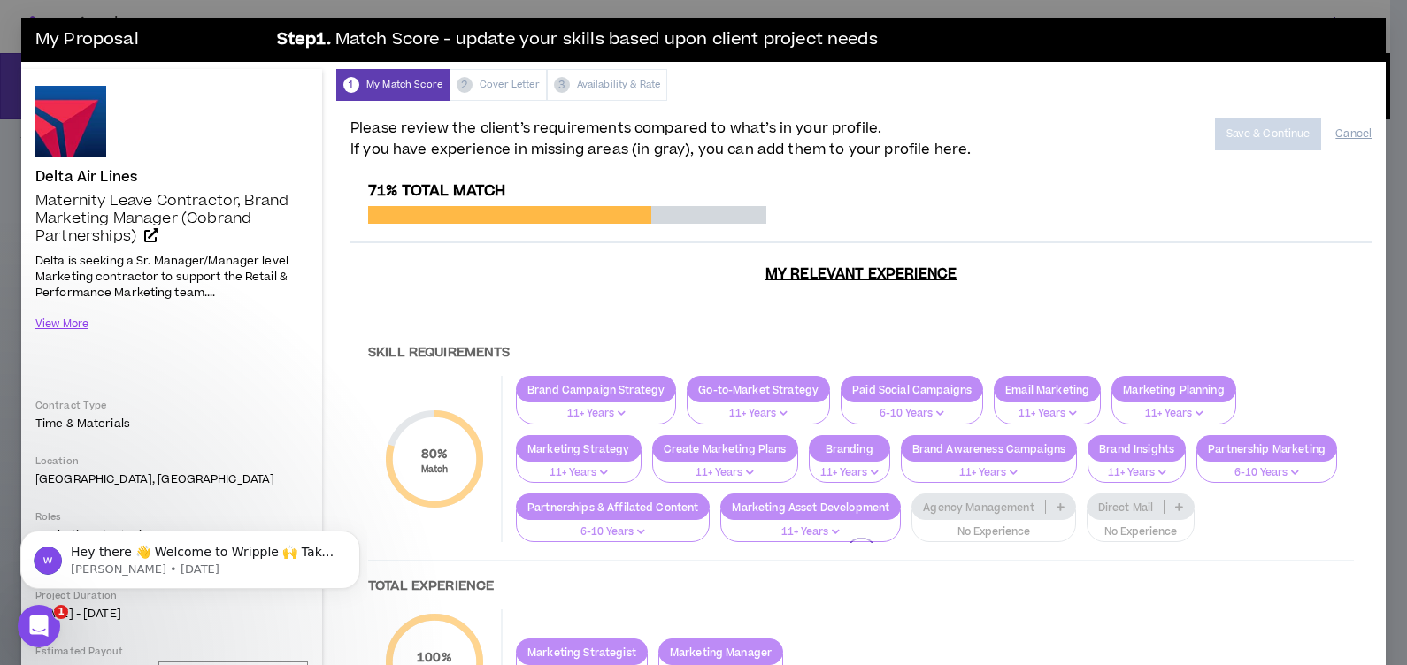
click at [1131, 458] on div at bounding box center [860, 553] width 1021 height 742
click at [1137, 464] on div at bounding box center [860, 553] width 1021 height 742
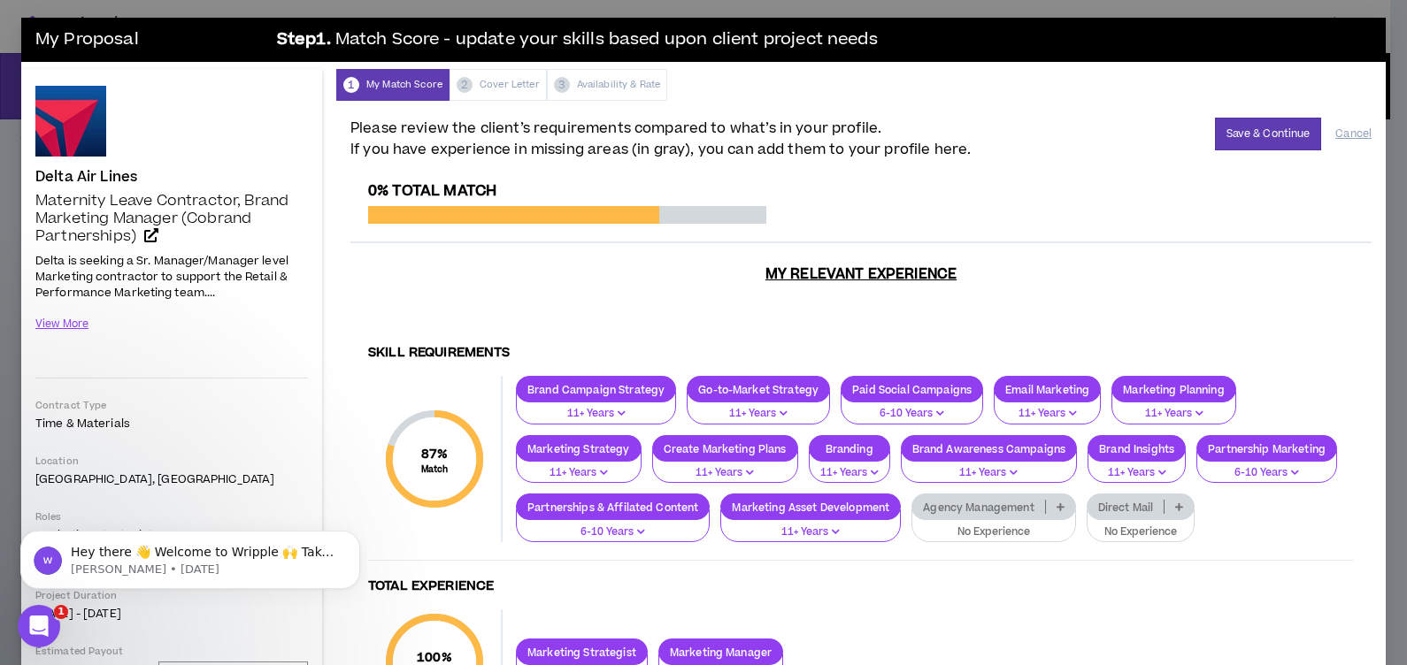
click at [1076, 494] on div "Agency Management" at bounding box center [993, 507] width 165 height 27
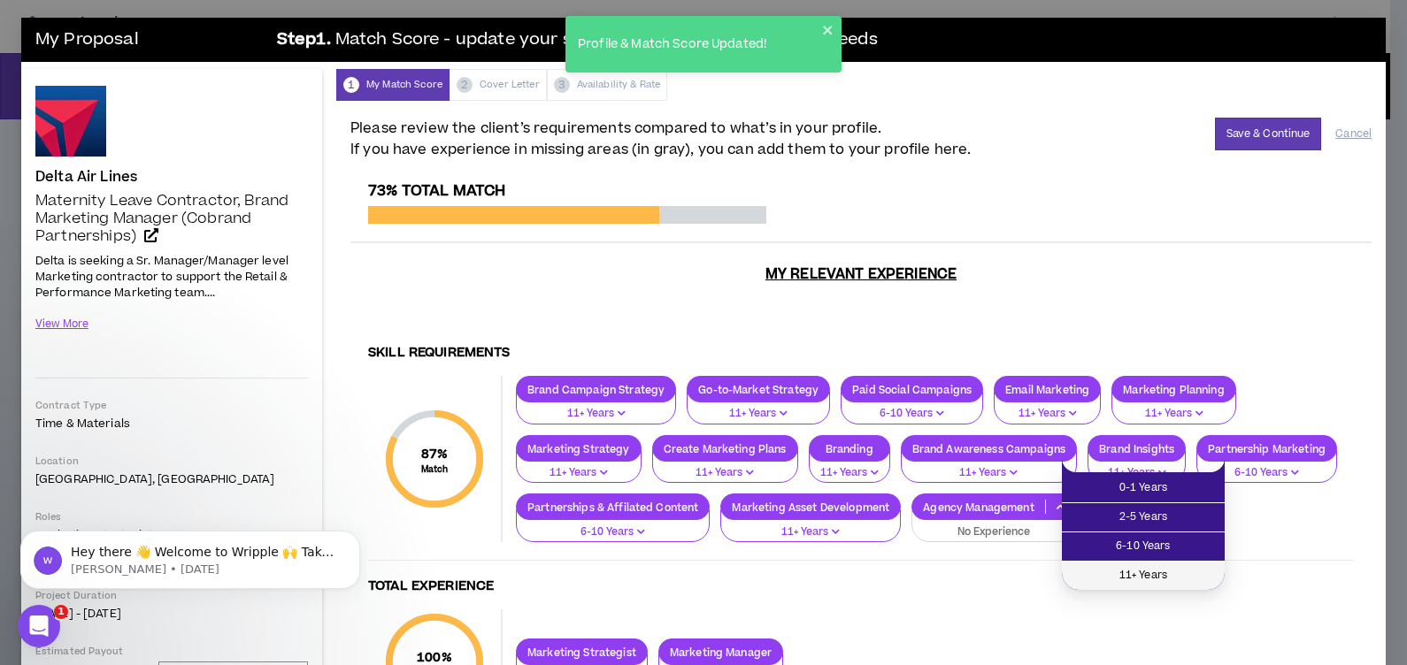
click at [1139, 571] on span "11+ Years" at bounding box center [1143, 575] width 142 height 19
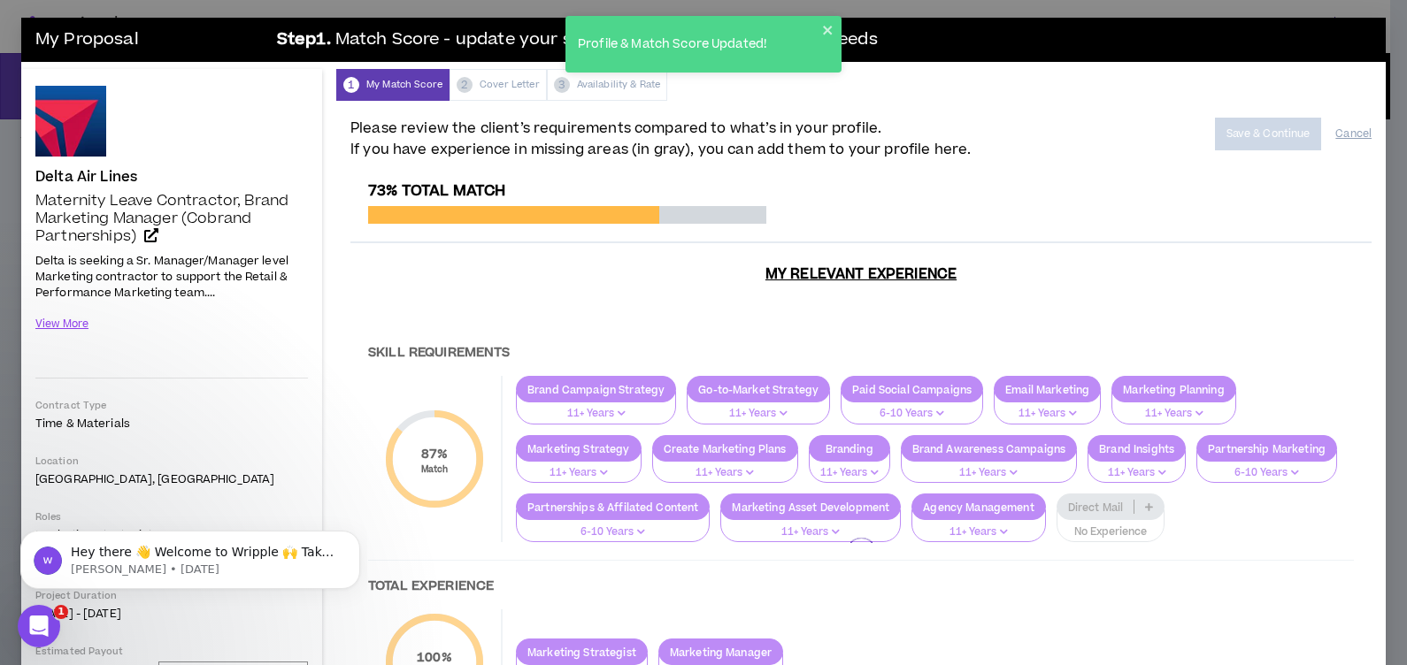
click at [1260, 509] on div at bounding box center [860, 553] width 1021 height 742
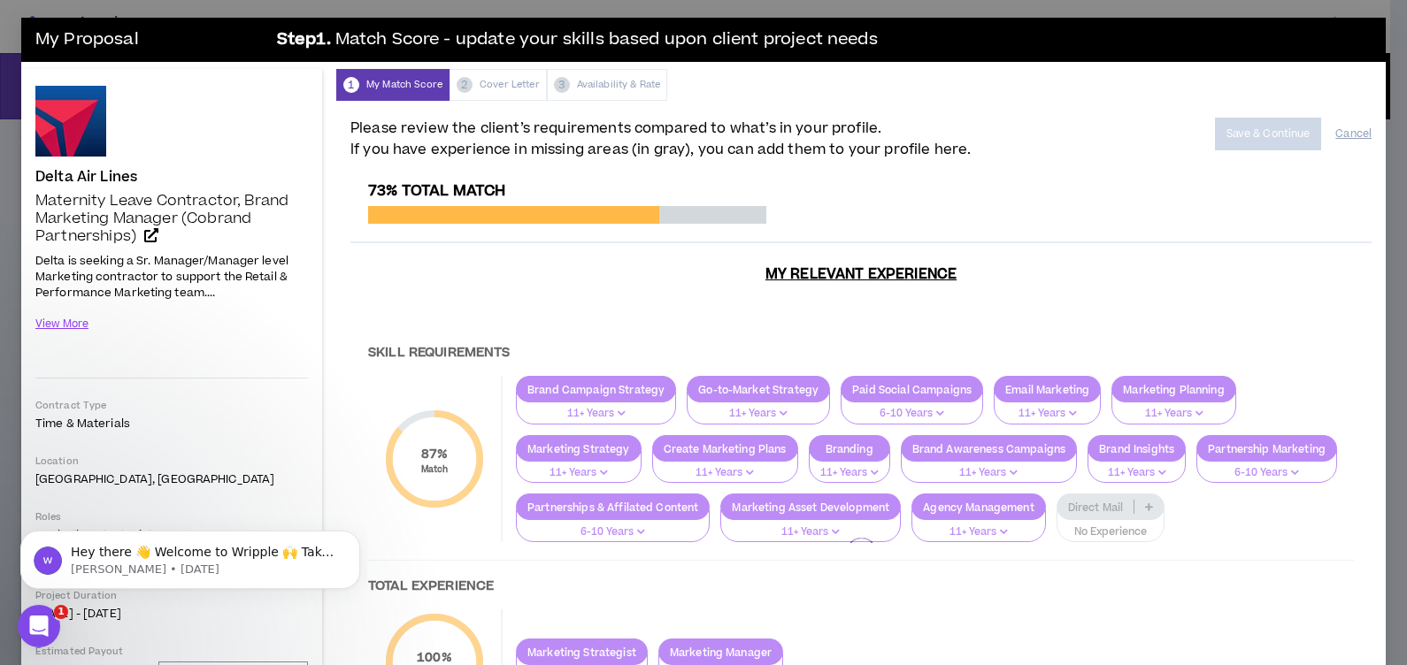
click at [1256, 510] on div at bounding box center [860, 553] width 1021 height 742
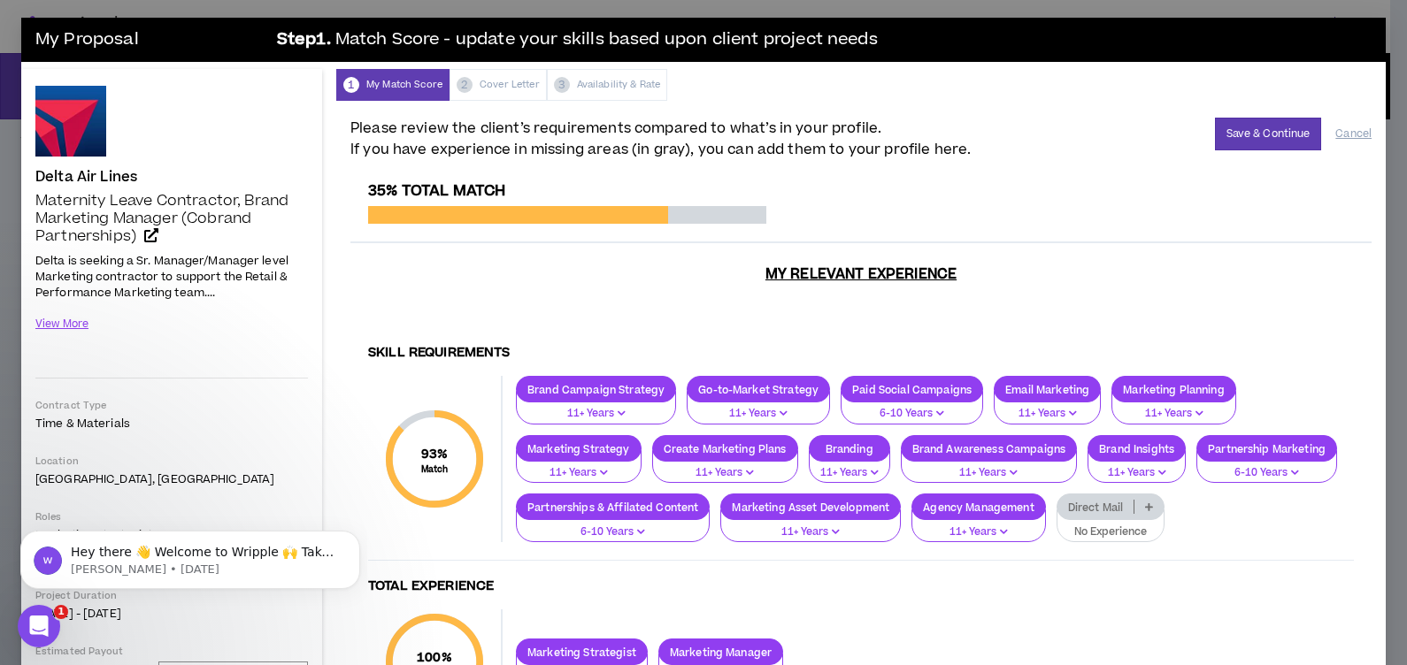
click at [1134, 510] on p "Direct Mail" at bounding box center [1095, 507] width 77 height 13
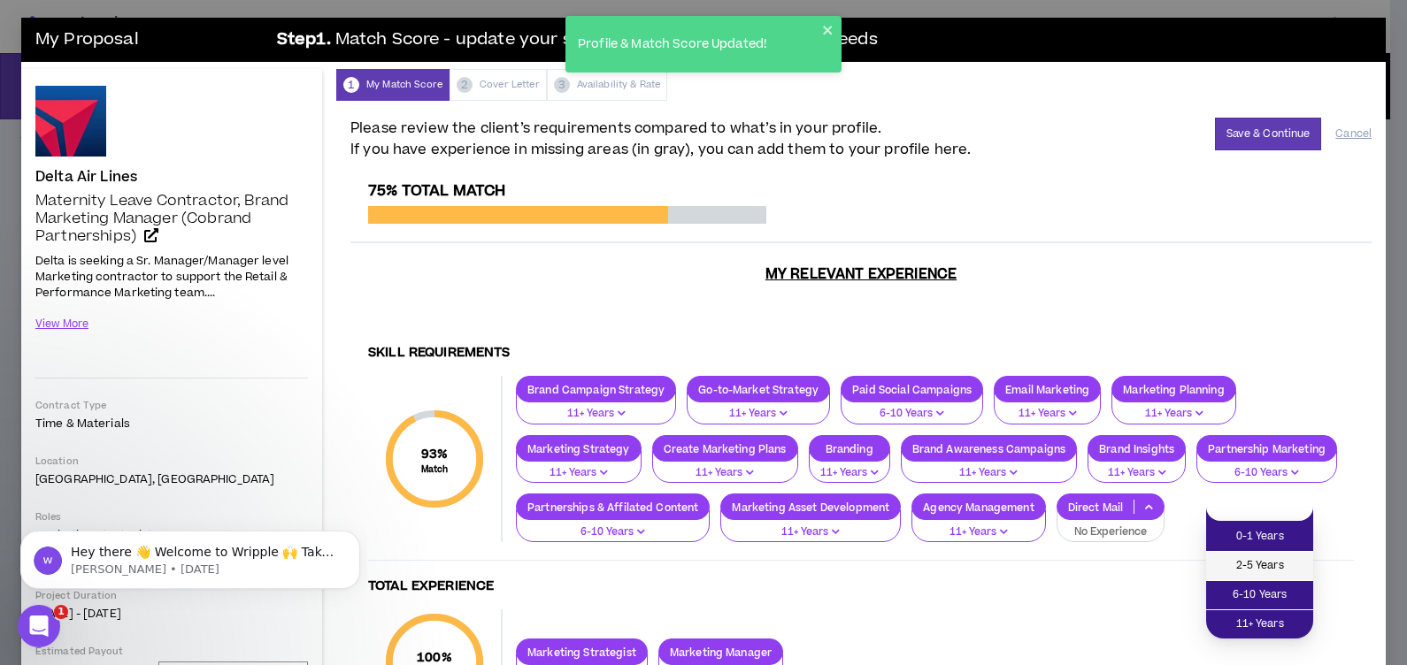
click at [1252, 567] on span "2-5 Years" at bounding box center [1259, 565] width 86 height 19
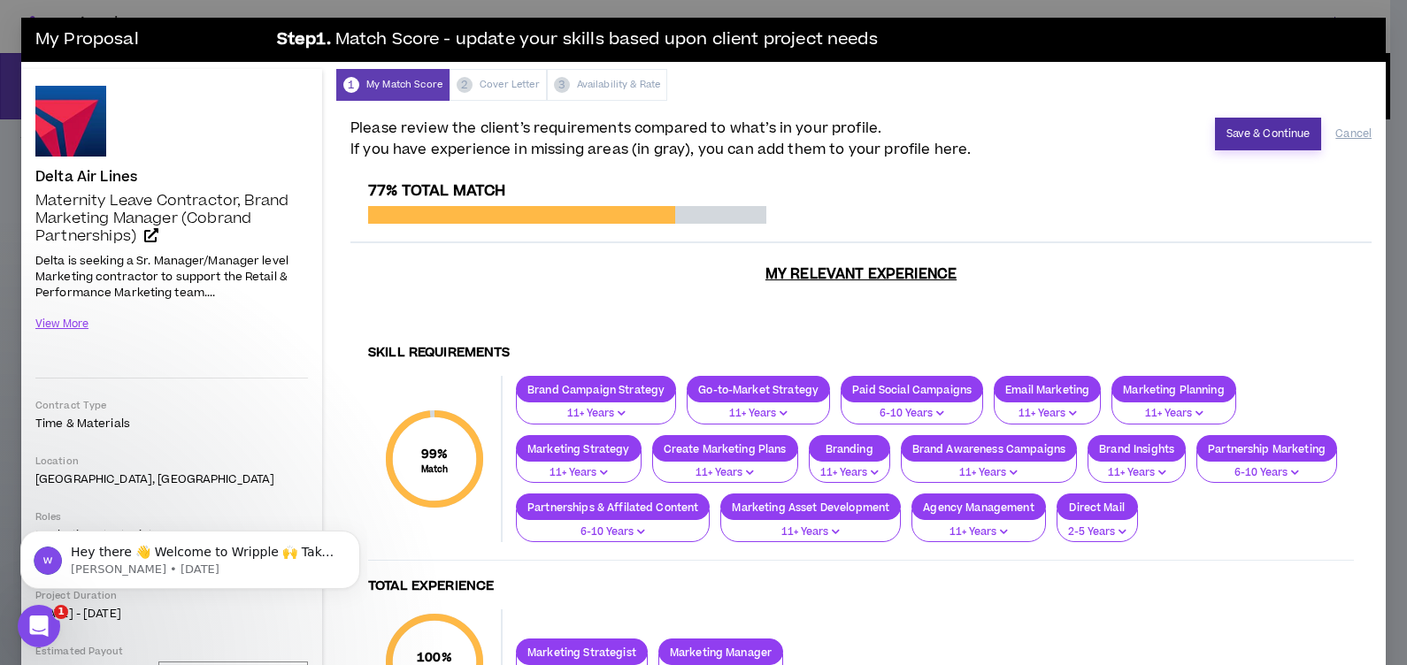
click at [1254, 133] on button "Save & Continue" at bounding box center [1268, 134] width 107 height 33
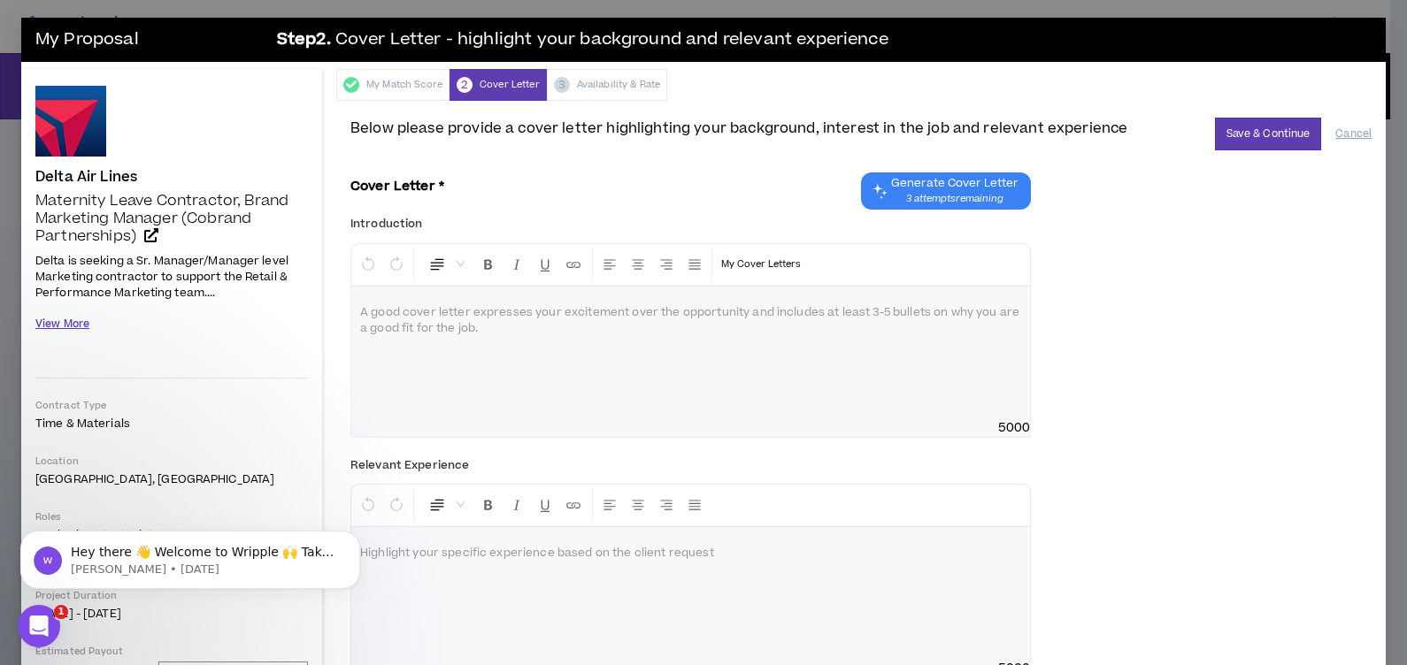
click at [76, 326] on button "View More" at bounding box center [62, 324] width 54 height 31
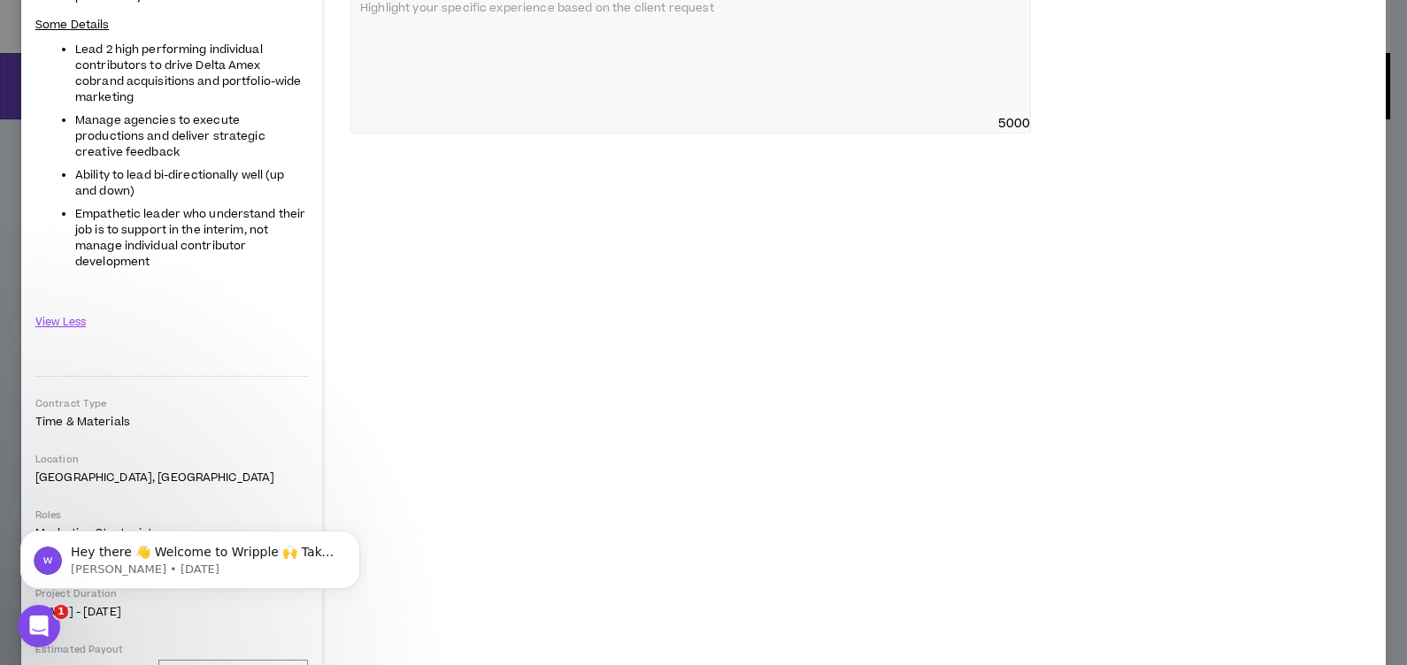
scroll to position [553, 0]
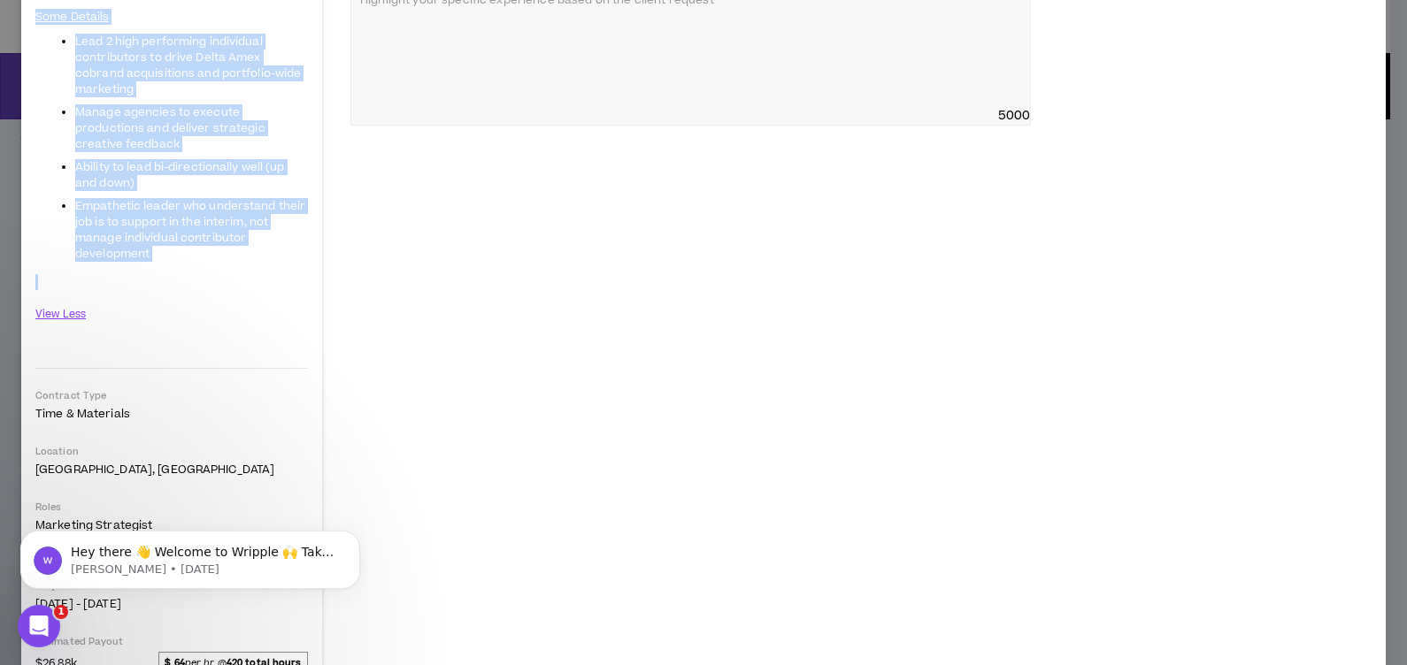
drag, startPoint x: 36, startPoint y: 263, endPoint x: 193, endPoint y: 263, distance: 156.6
drag, startPoint x: 193, startPoint y: 263, endPoint x: 128, endPoint y: 213, distance: 81.4
copy span "Delta is seeking a Sr. Manager/Manager level Marketing contractor to support th…"
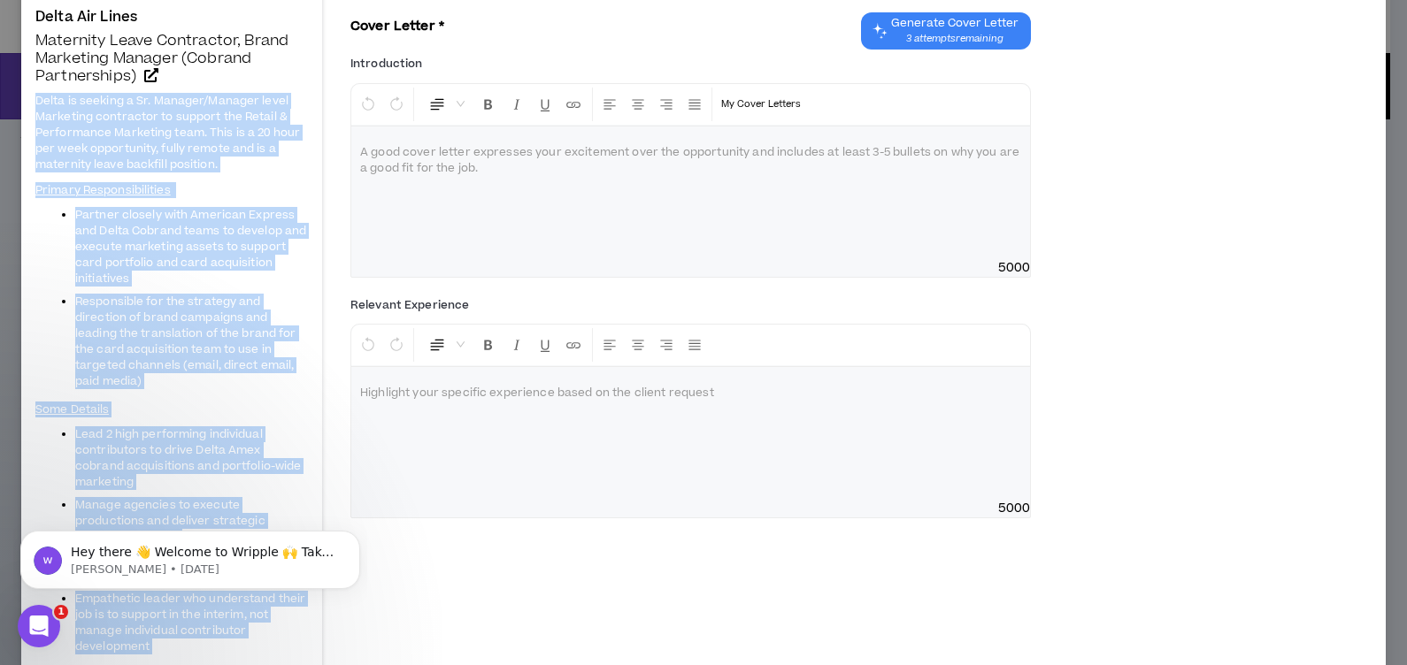
scroll to position [0, 0]
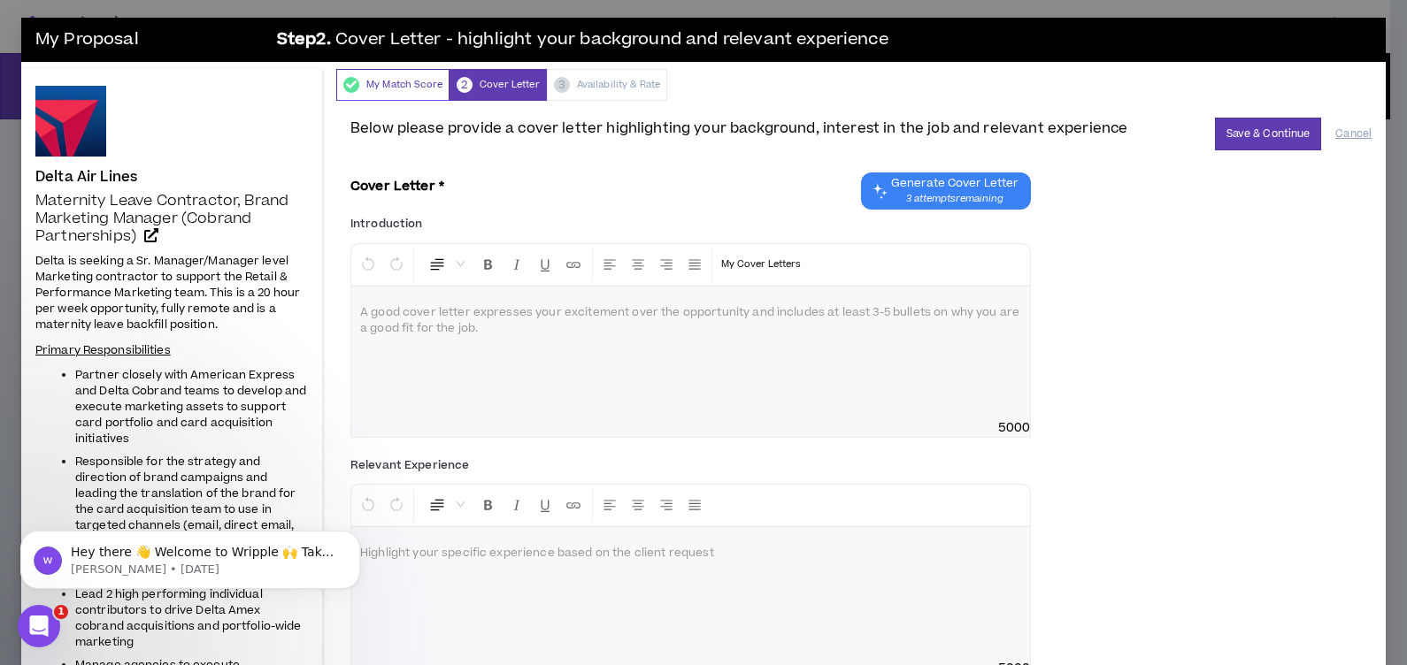
click at [381, 86] on div "My Match Score" at bounding box center [392, 85] width 113 height 32
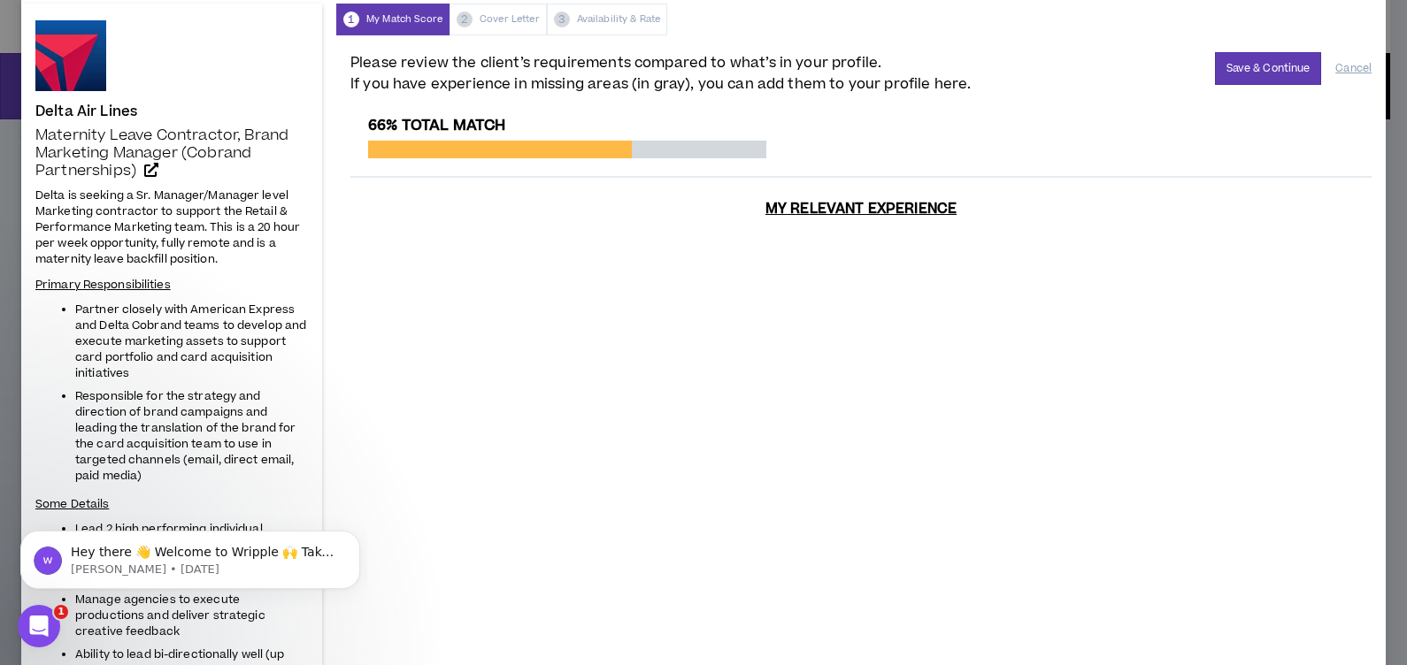
scroll to position [50, 0]
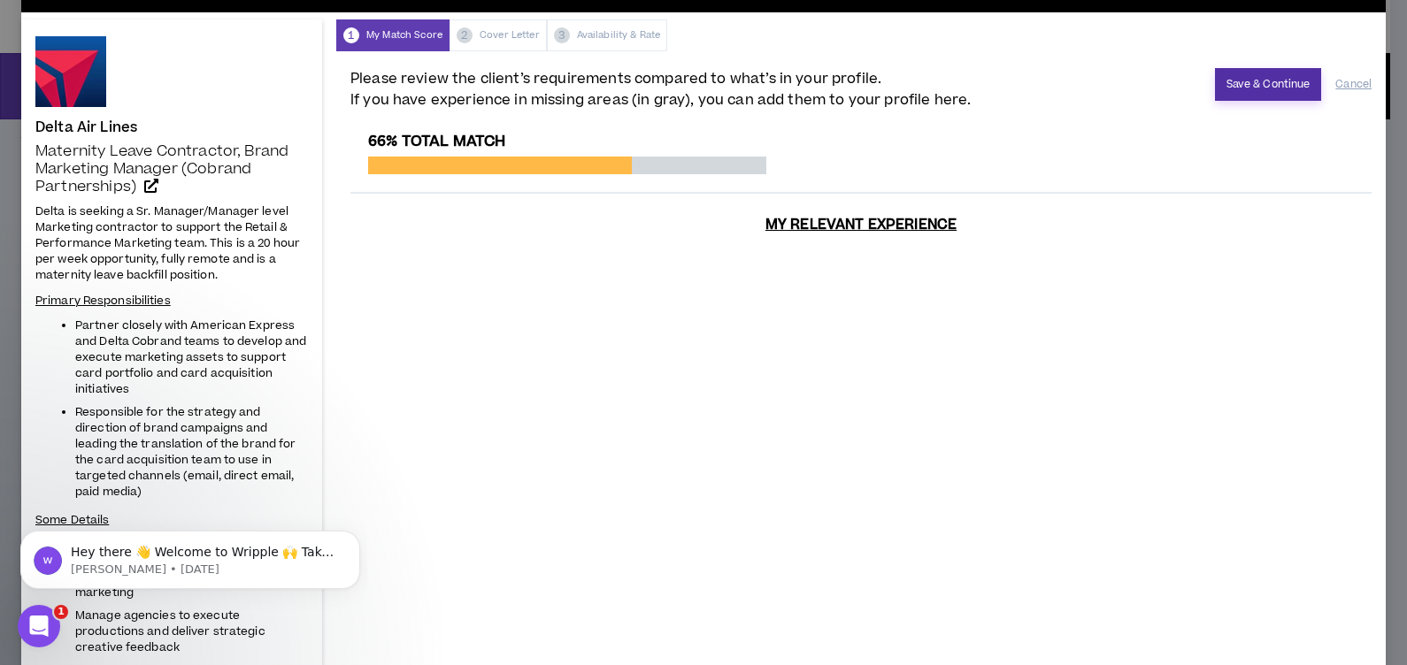
click at [1257, 74] on button "Save & Continue" at bounding box center [1268, 84] width 107 height 33
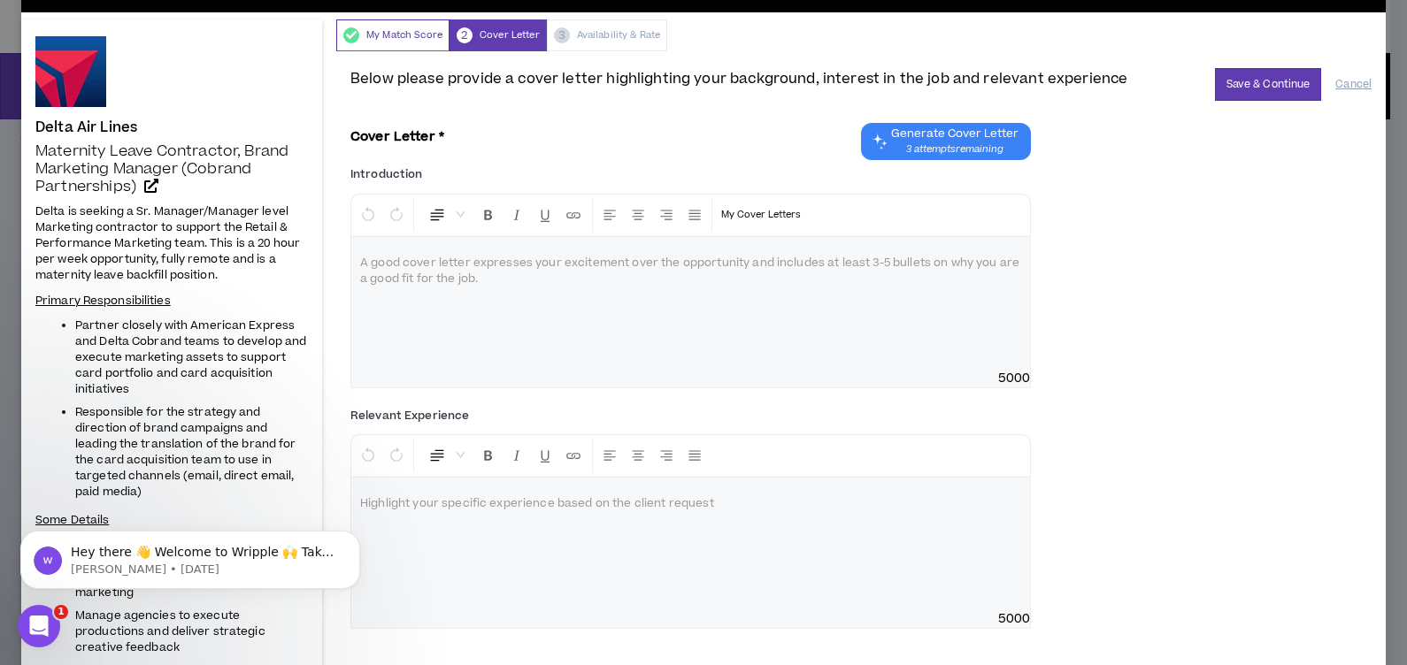
click at [389, 31] on div "My Match Score" at bounding box center [392, 35] width 113 height 32
